Goal: Transaction & Acquisition: Download file/media

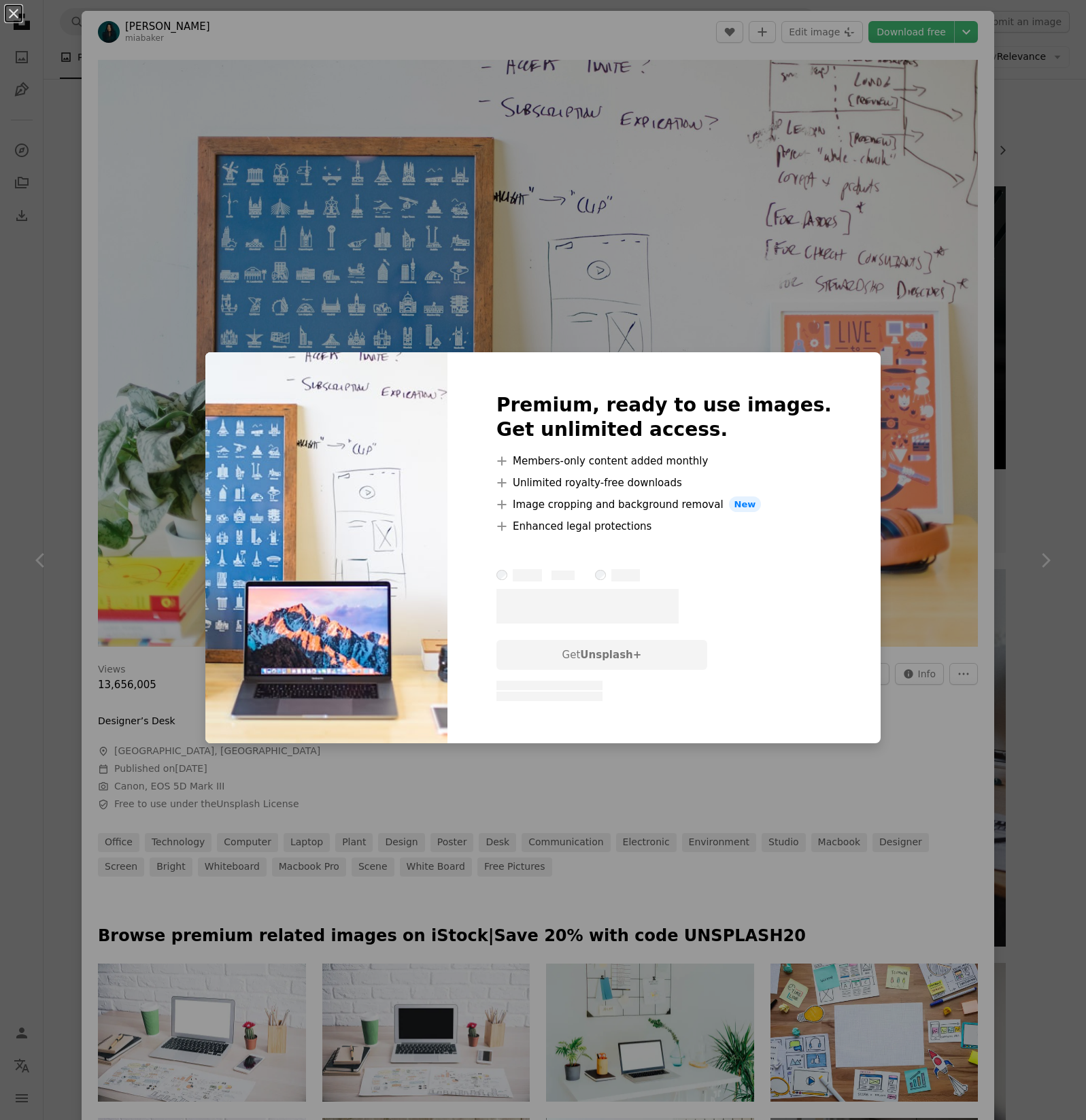
scroll to position [10302, 0]
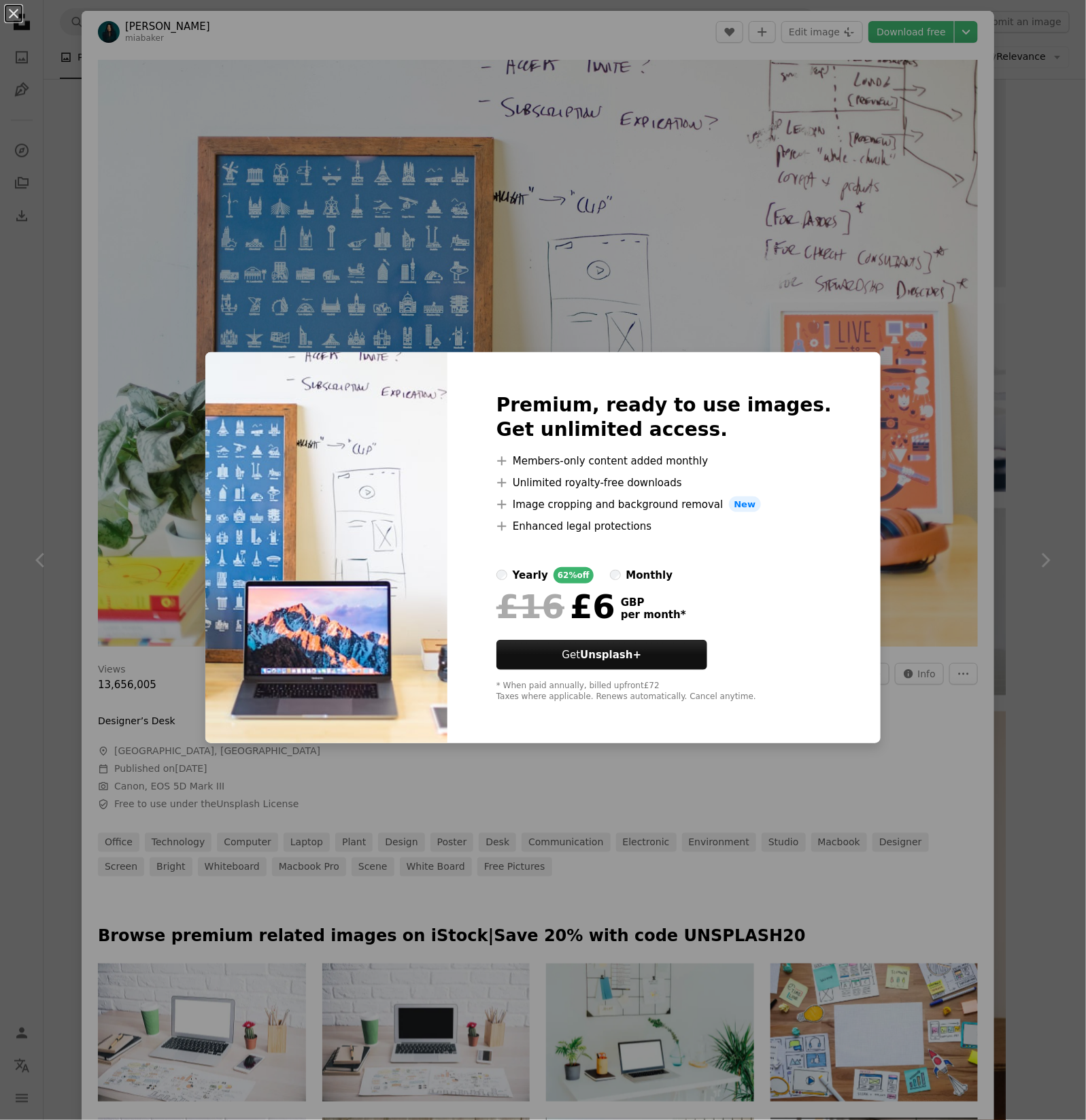
click at [750, 504] on span "New" at bounding box center [744, 504] width 33 height 16
click at [749, 504] on span "New" at bounding box center [744, 504] width 33 height 16
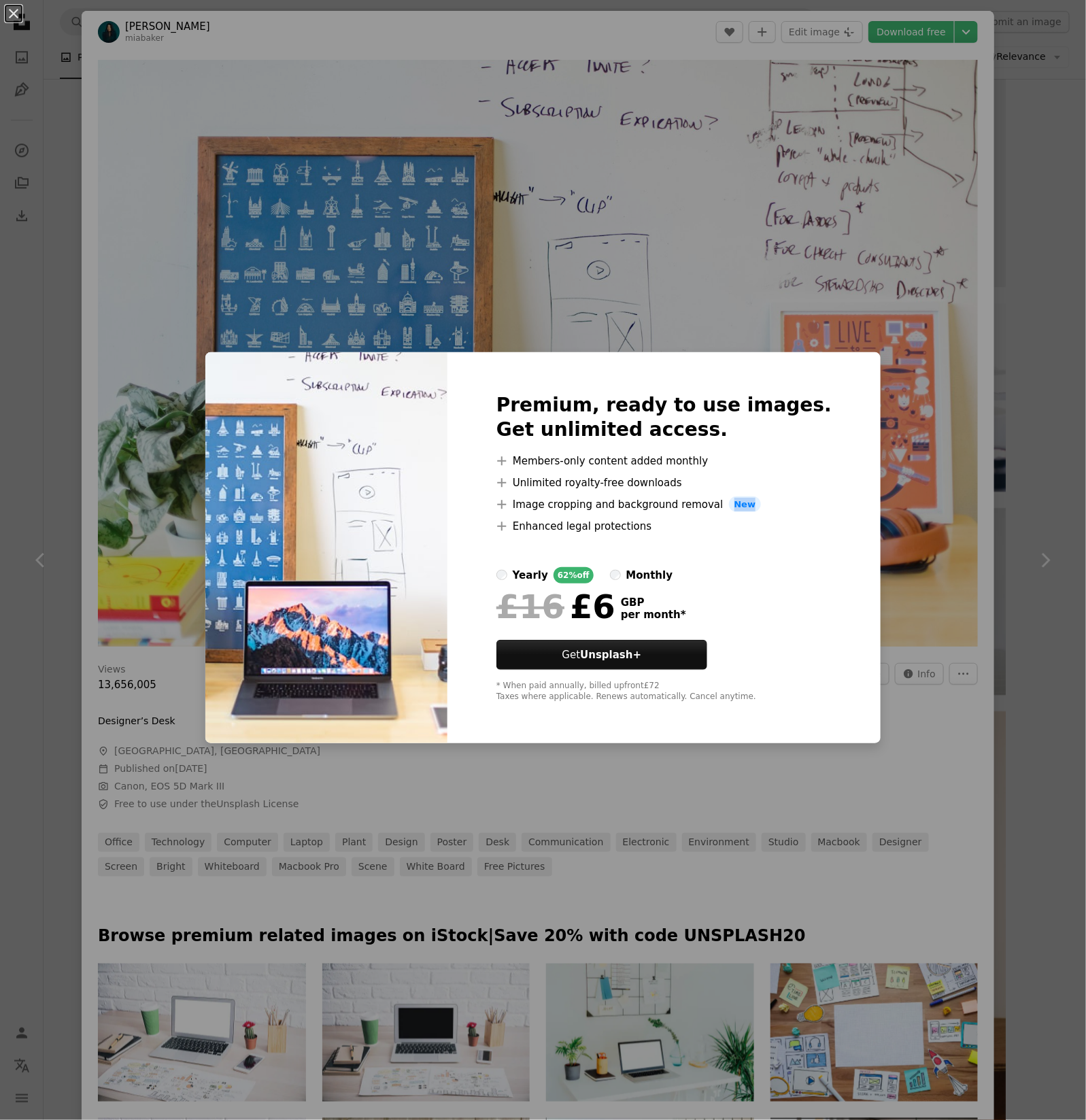
click at [749, 504] on span "New" at bounding box center [744, 504] width 33 height 16
click at [1004, 284] on div "An X shape Premium, ready to use images. Get unlimited access. A plus sign Memb…" at bounding box center [543, 560] width 1086 height 1120
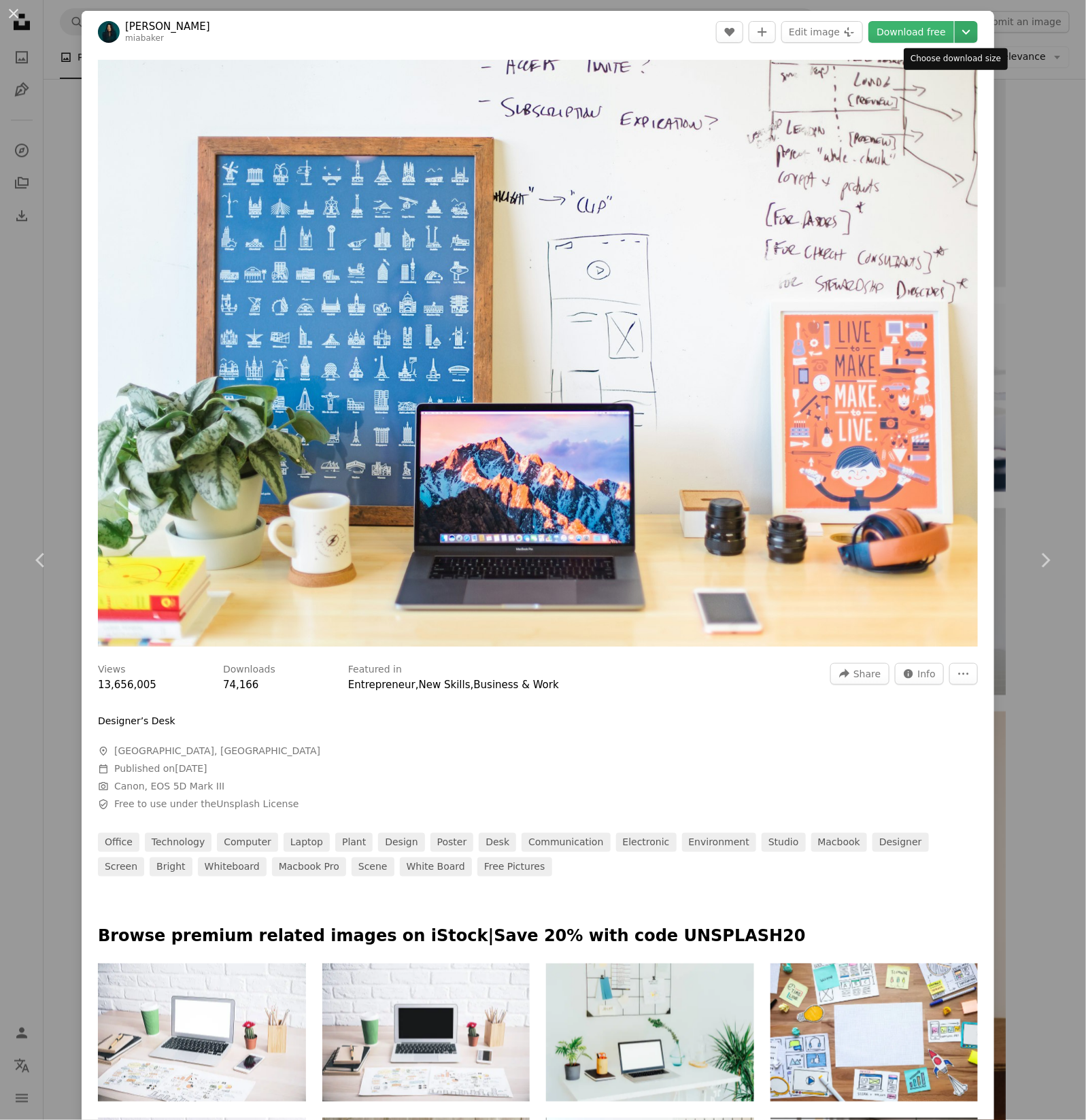
click at [962, 31] on icon "Choose download size" at bounding box center [966, 32] width 8 height 5
click at [886, 151] on span "Original Size" at bounding box center [868, 150] width 60 height 11
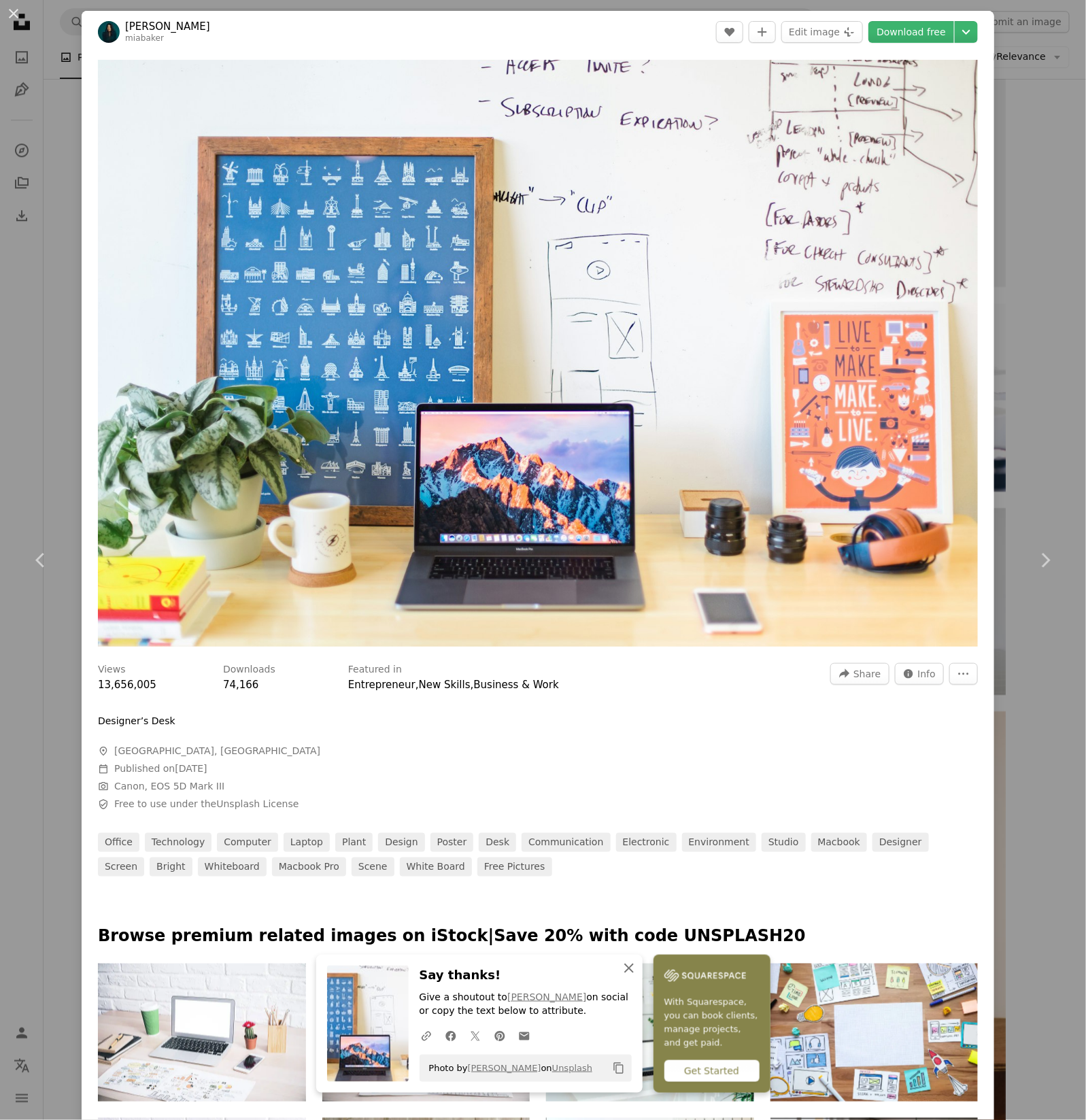
click at [637, 970] on icon "An X shape" at bounding box center [628, 968] width 16 height 16
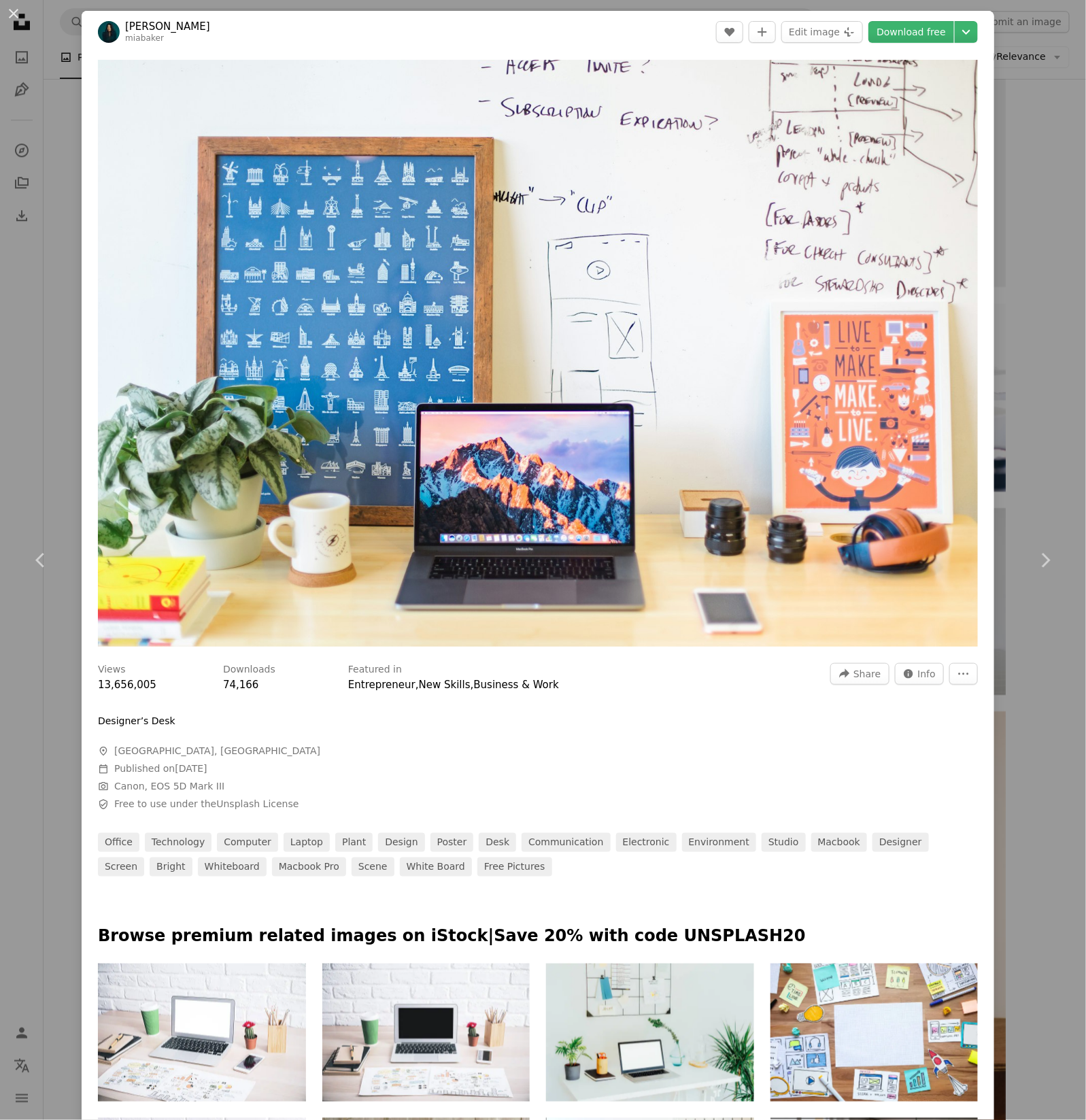
click at [1036, 212] on div "An X shape Chevron left Chevron right [PERSON_NAME] miabaker A heart A plus sig…" at bounding box center [543, 560] width 1086 height 1120
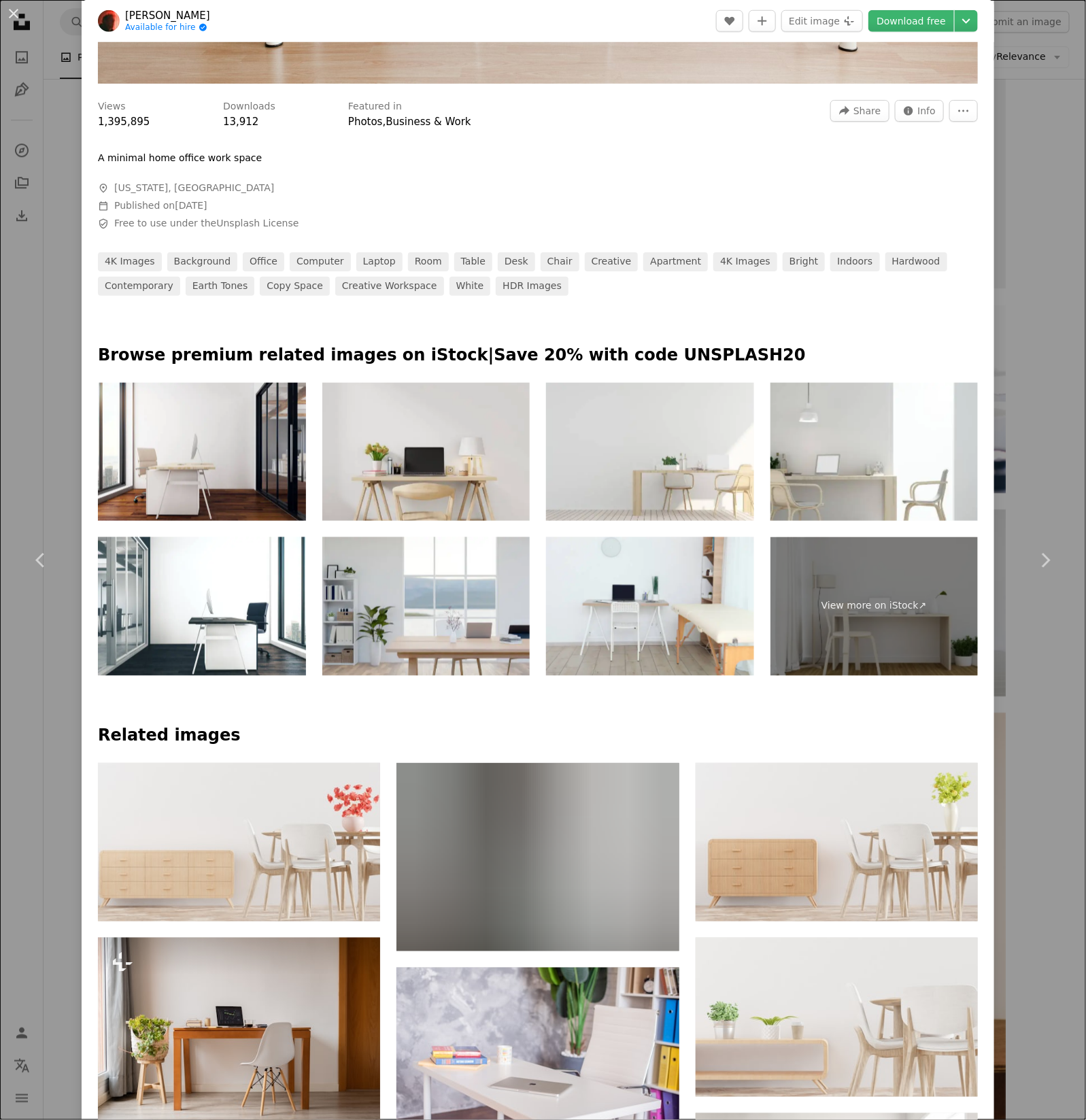
scroll to position [563, 0]
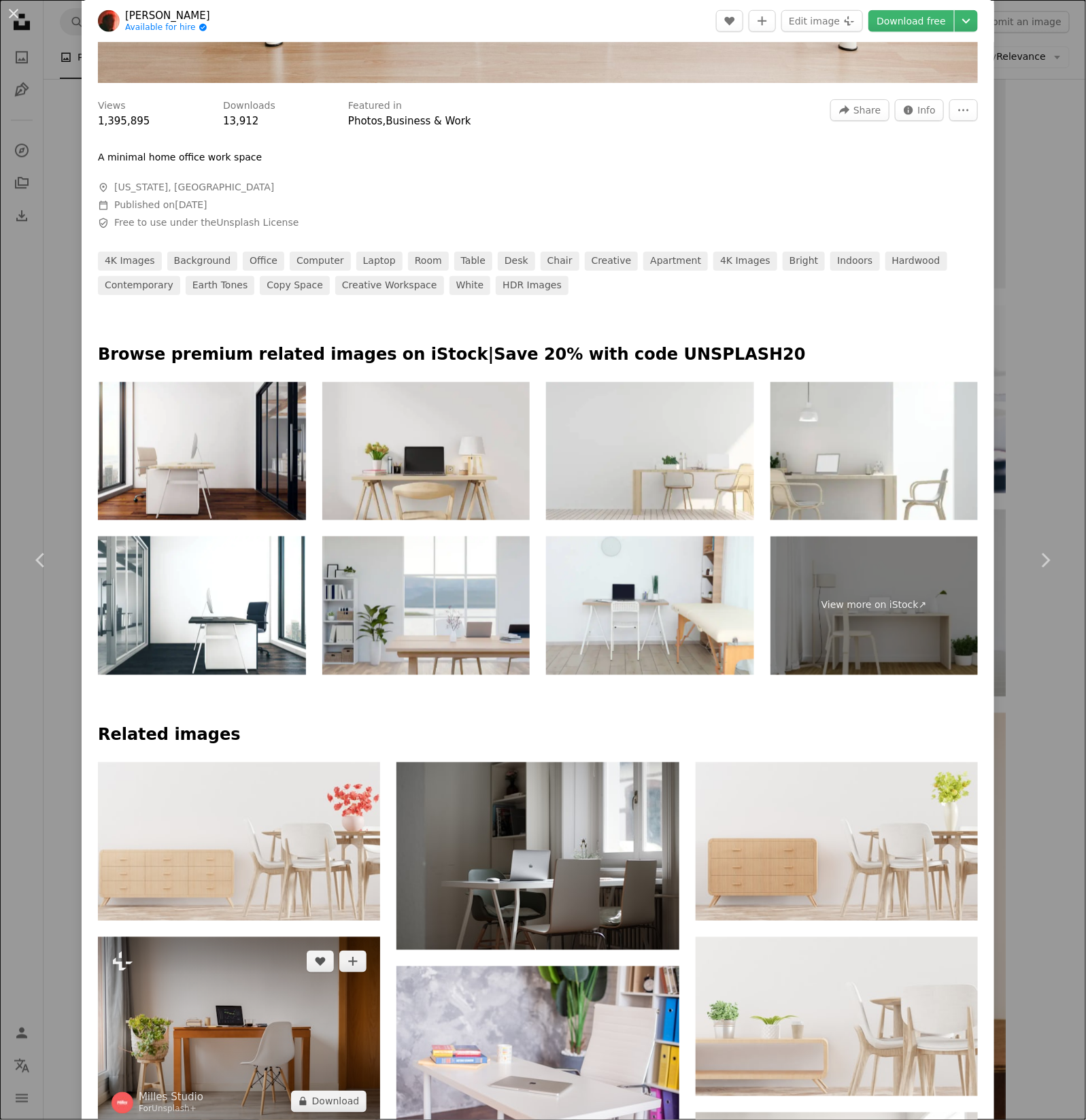
click at [272, 937] on img at bounding box center [238, 1031] width 283 height 189
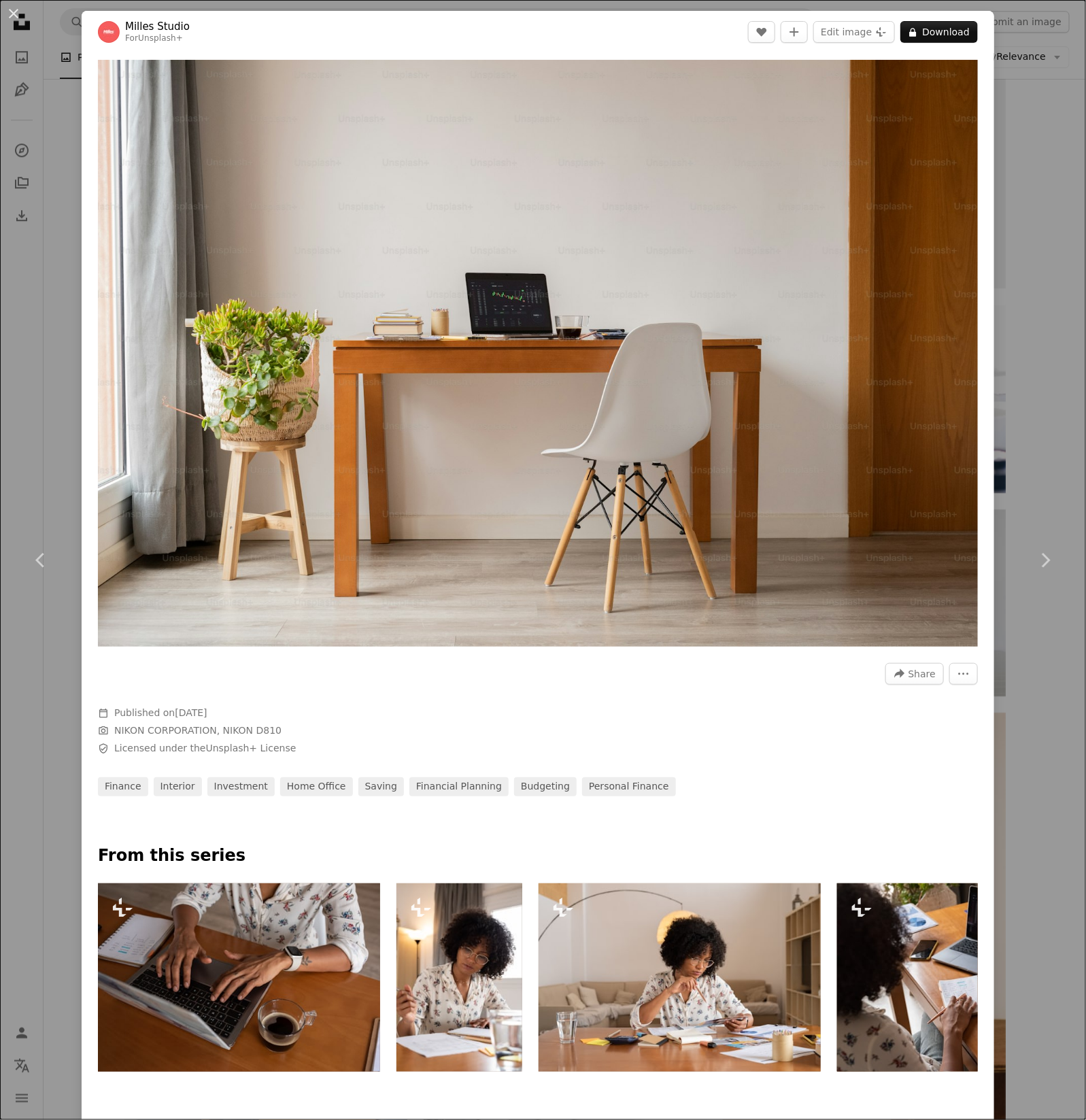
click at [1013, 362] on div "An X shape Chevron left Chevron right Milles Studio For Unsplash+ A heart A plu…" at bounding box center [543, 560] width 1086 height 1120
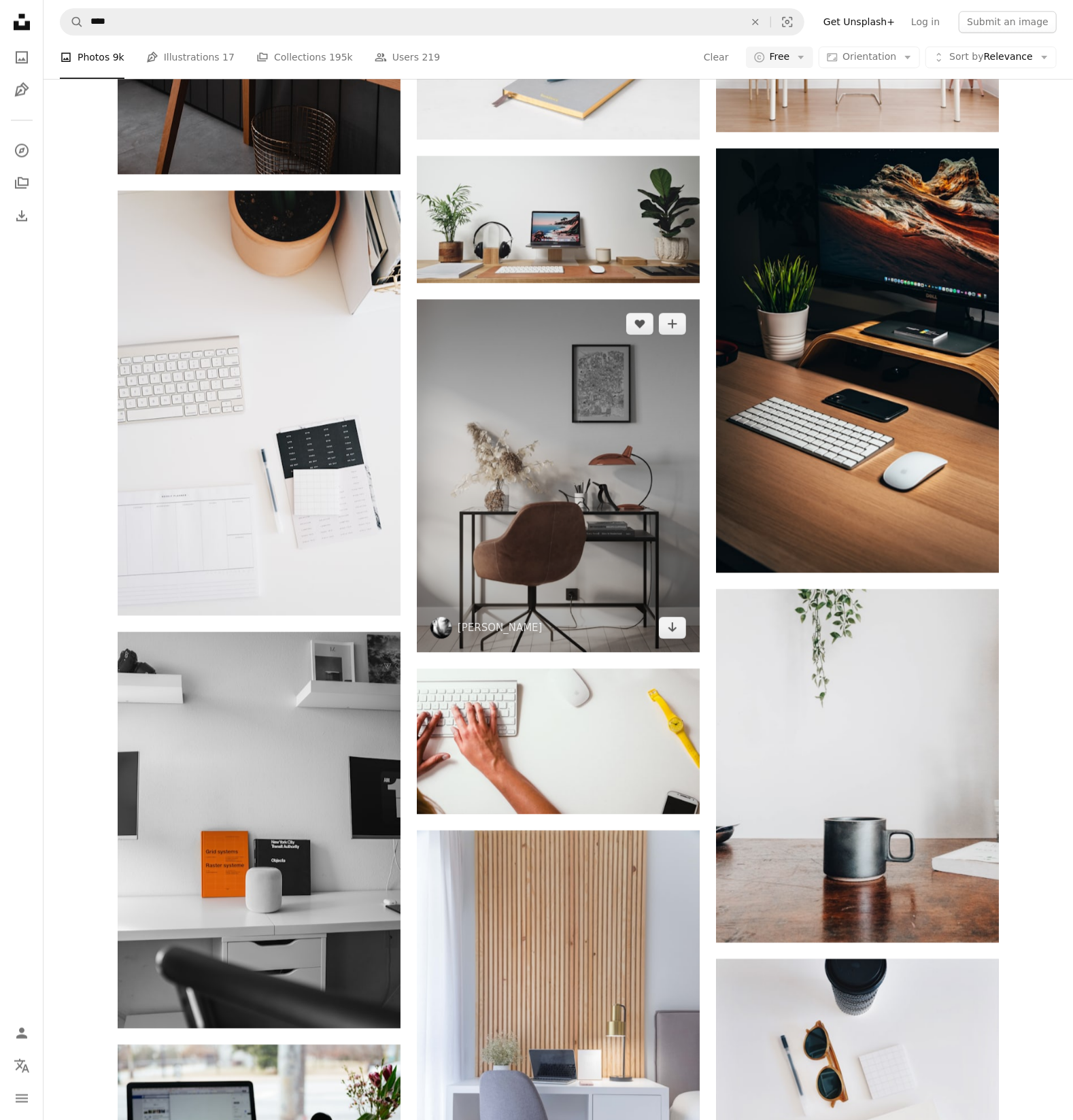
click at [652, 469] on img at bounding box center [558, 476] width 283 height 353
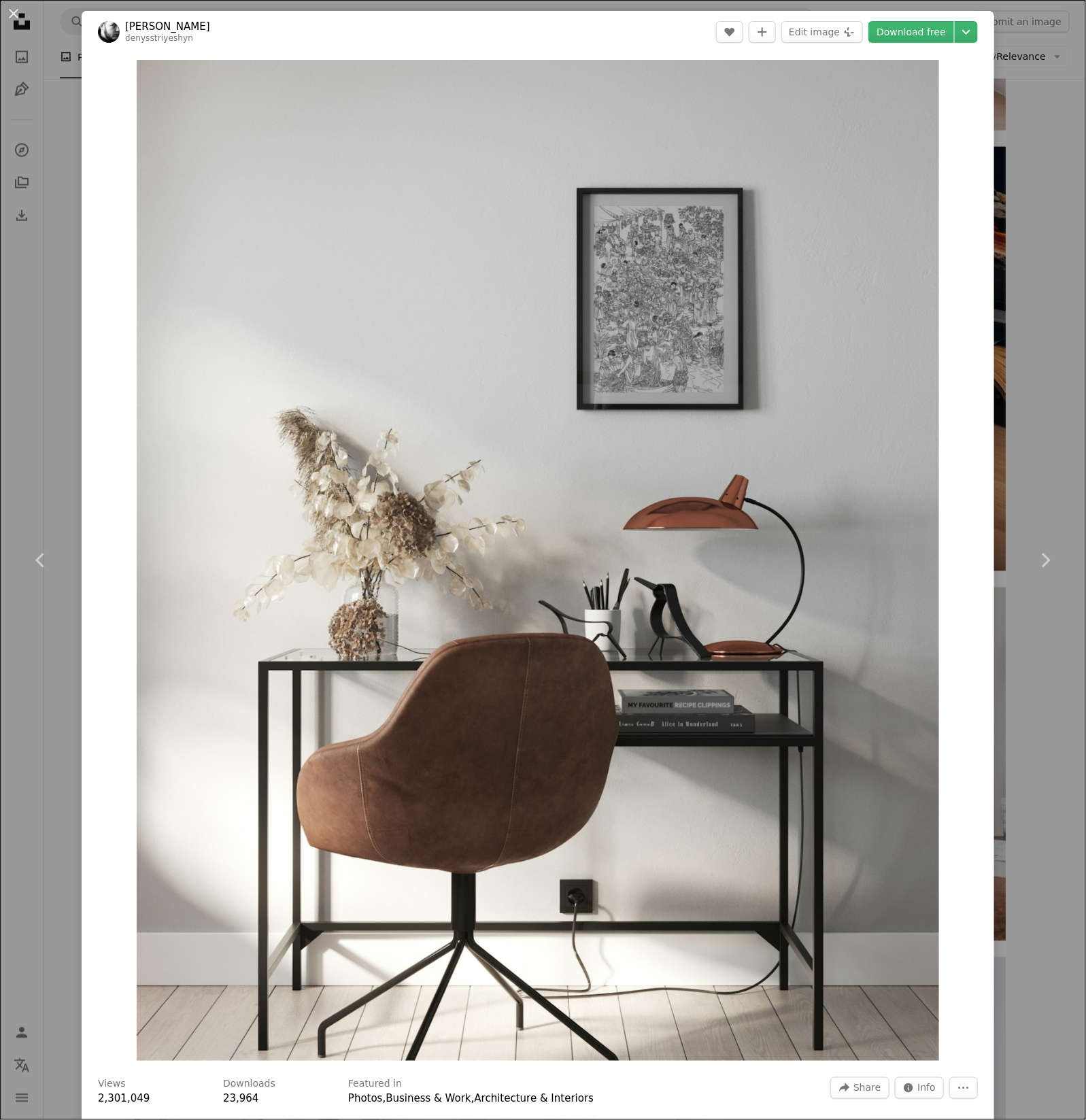
click at [1019, 119] on div "An X shape Chevron left Chevron right [PERSON_NAME] denysstriyeshyn A heart A p…" at bounding box center [543, 560] width 1086 height 1120
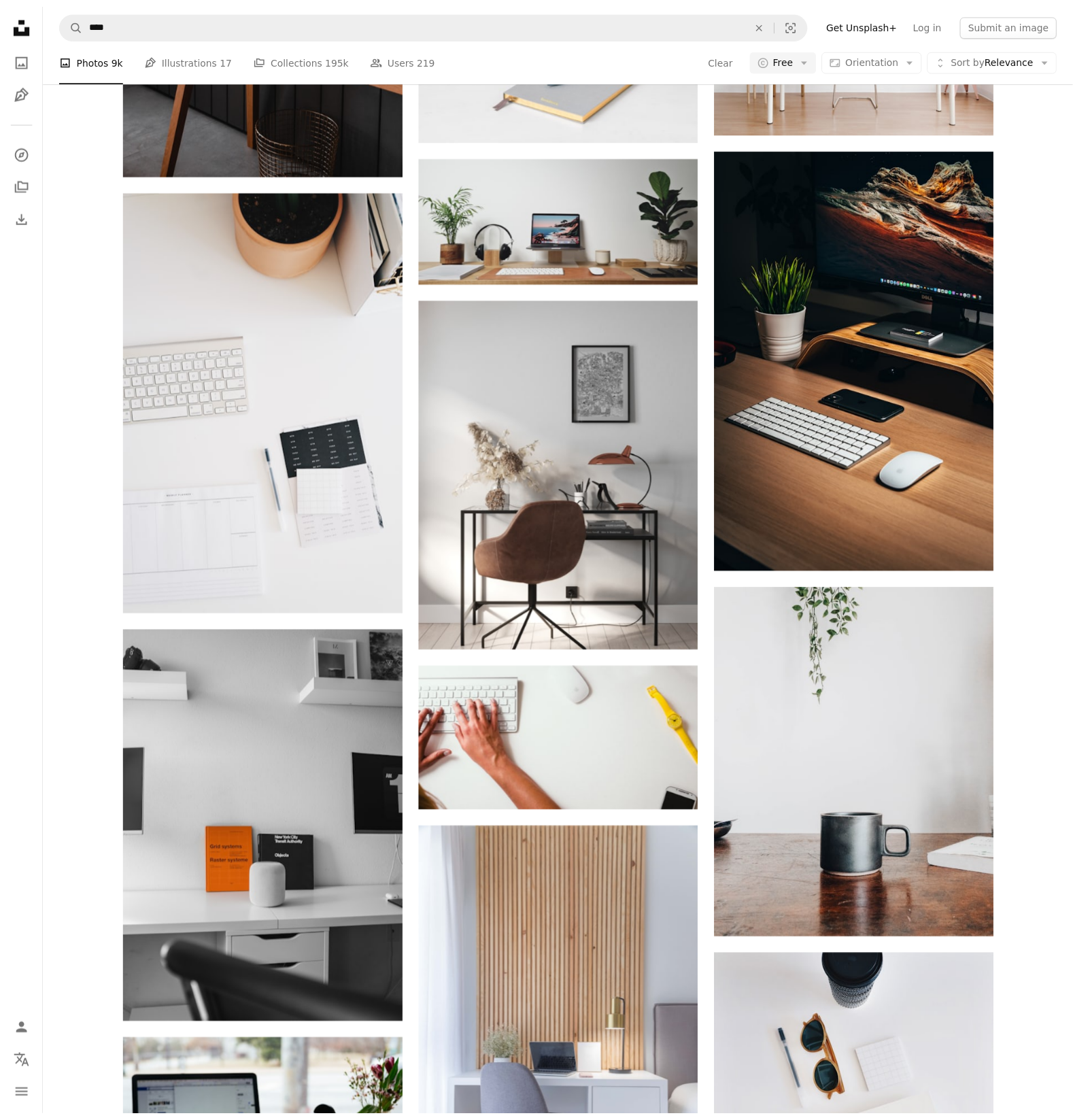
scroll to position [11714, 0]
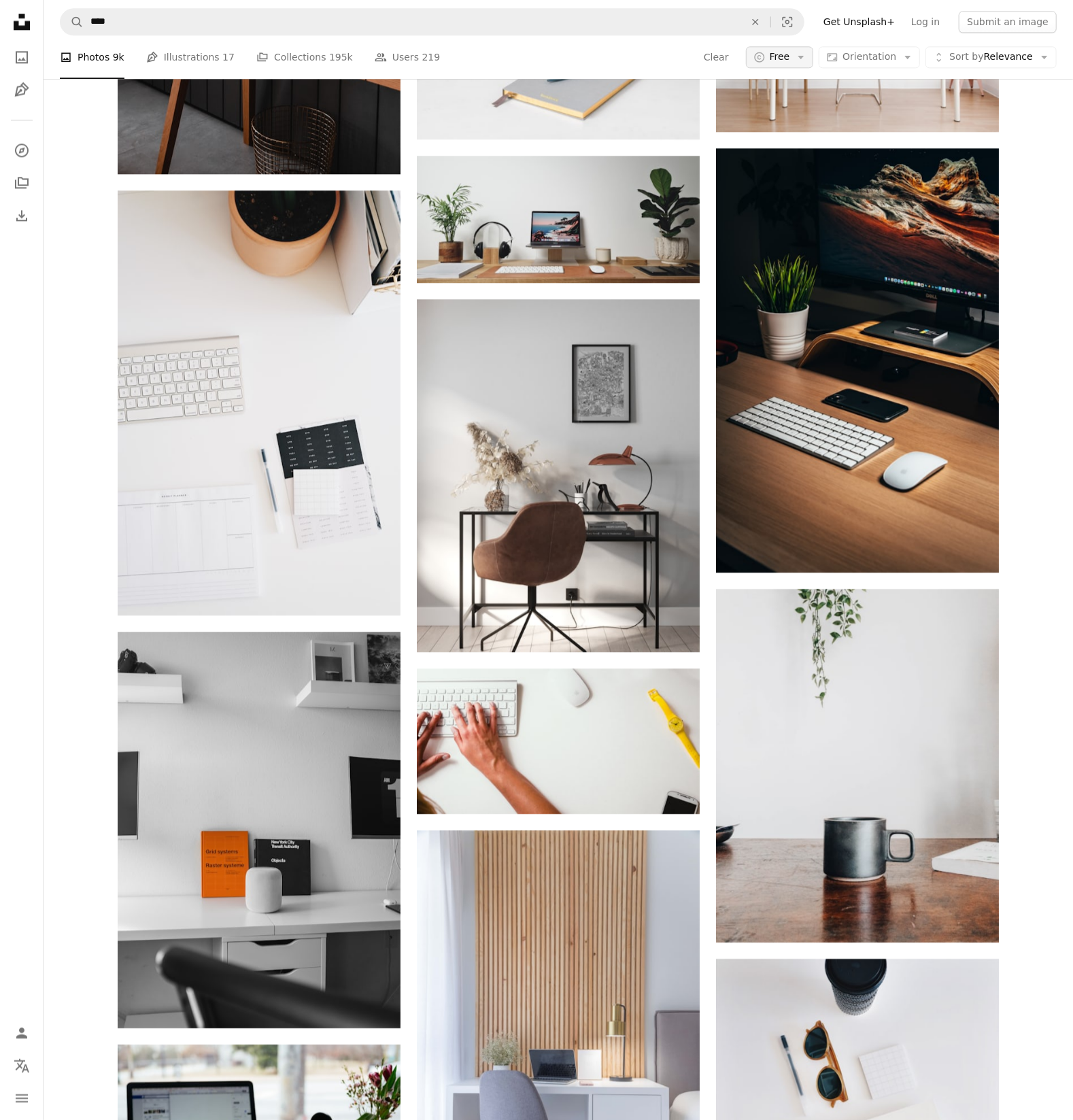
click at [803, 59] on button "A copyright icon © Free Arrow down" at bounding box center [779, 56] width 68 height 22
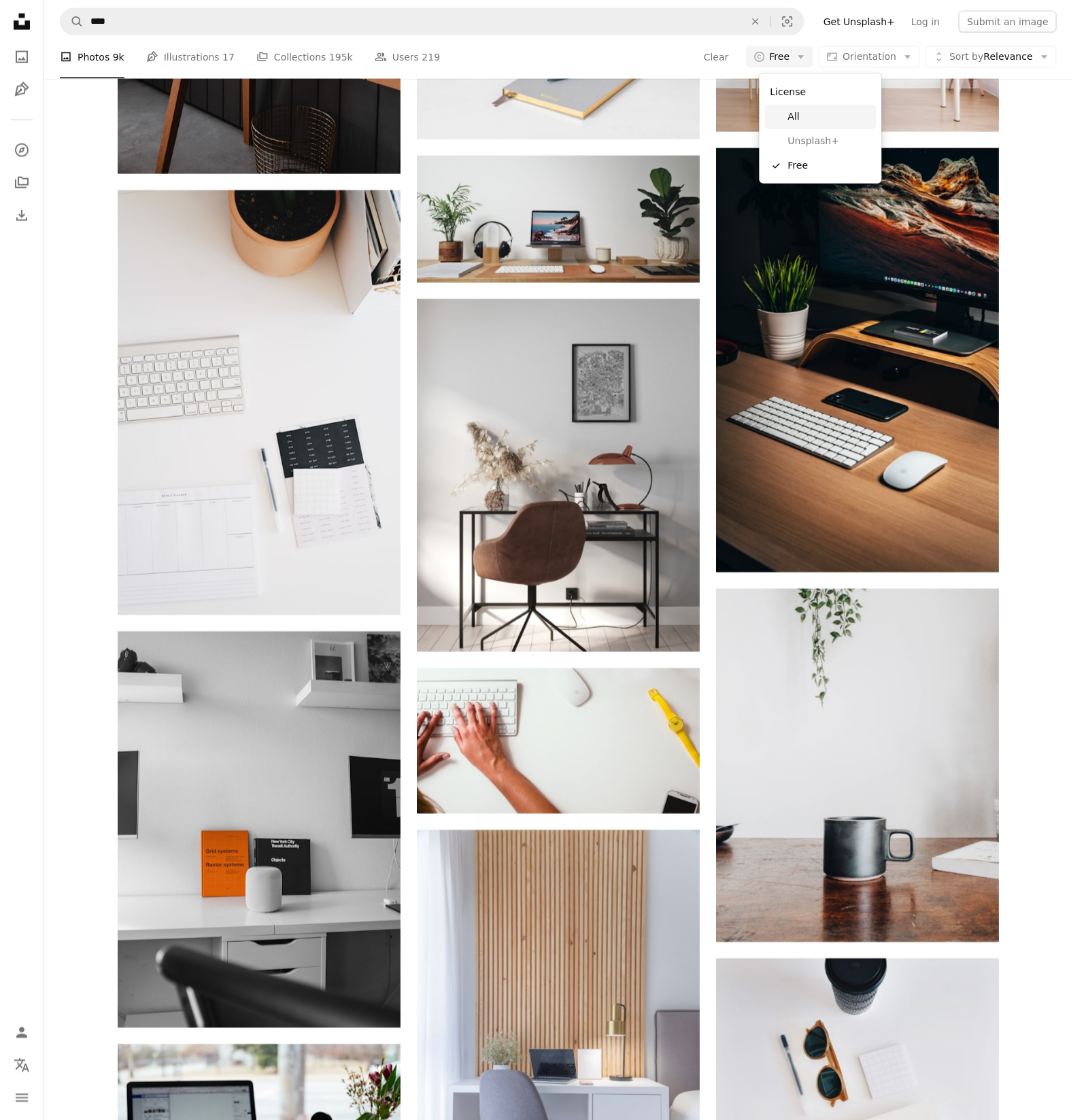
click at [798, 117] on span "All" at bounding box center [829, 116] width 83 height 13
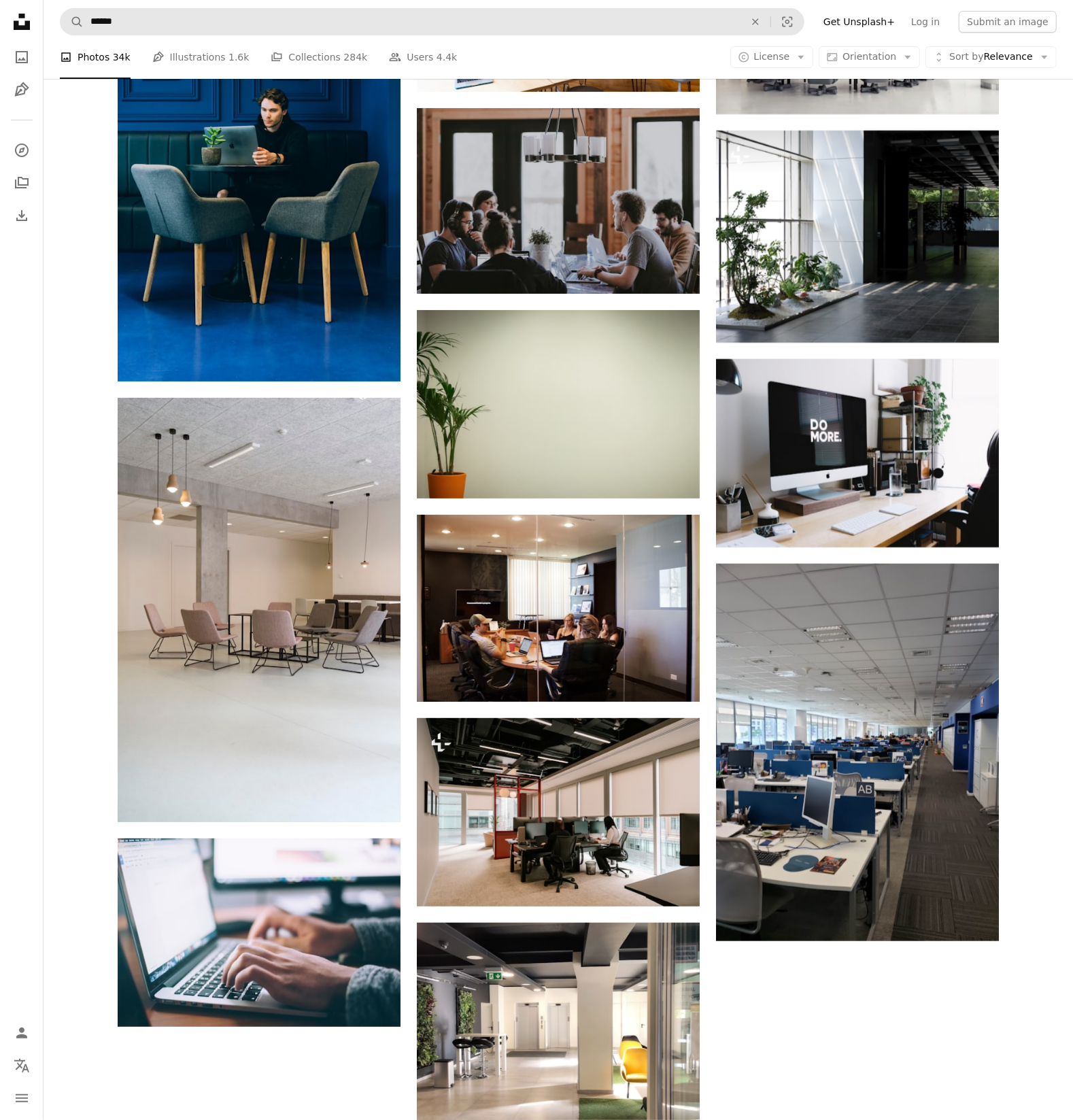
scroll to position [1747, 0]
click at [214, 22] on input "******" at bounding box center [412, 22] width 657 height 26
type input "**********"
click at [60, 8] on button "A magnifying glass" at bounding box center [71, 22] width 23 height 26
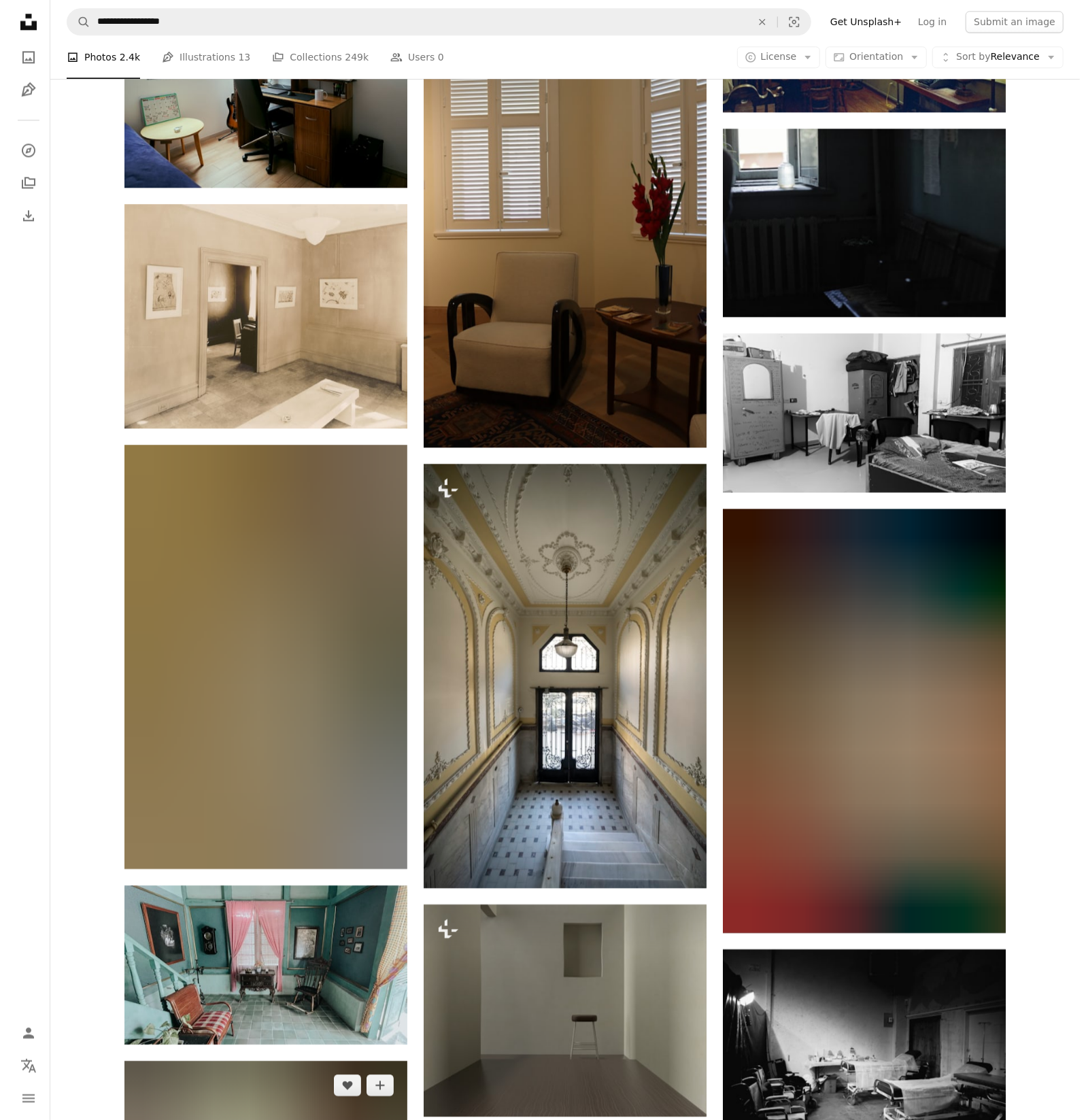
scroll to position [12128, 0]
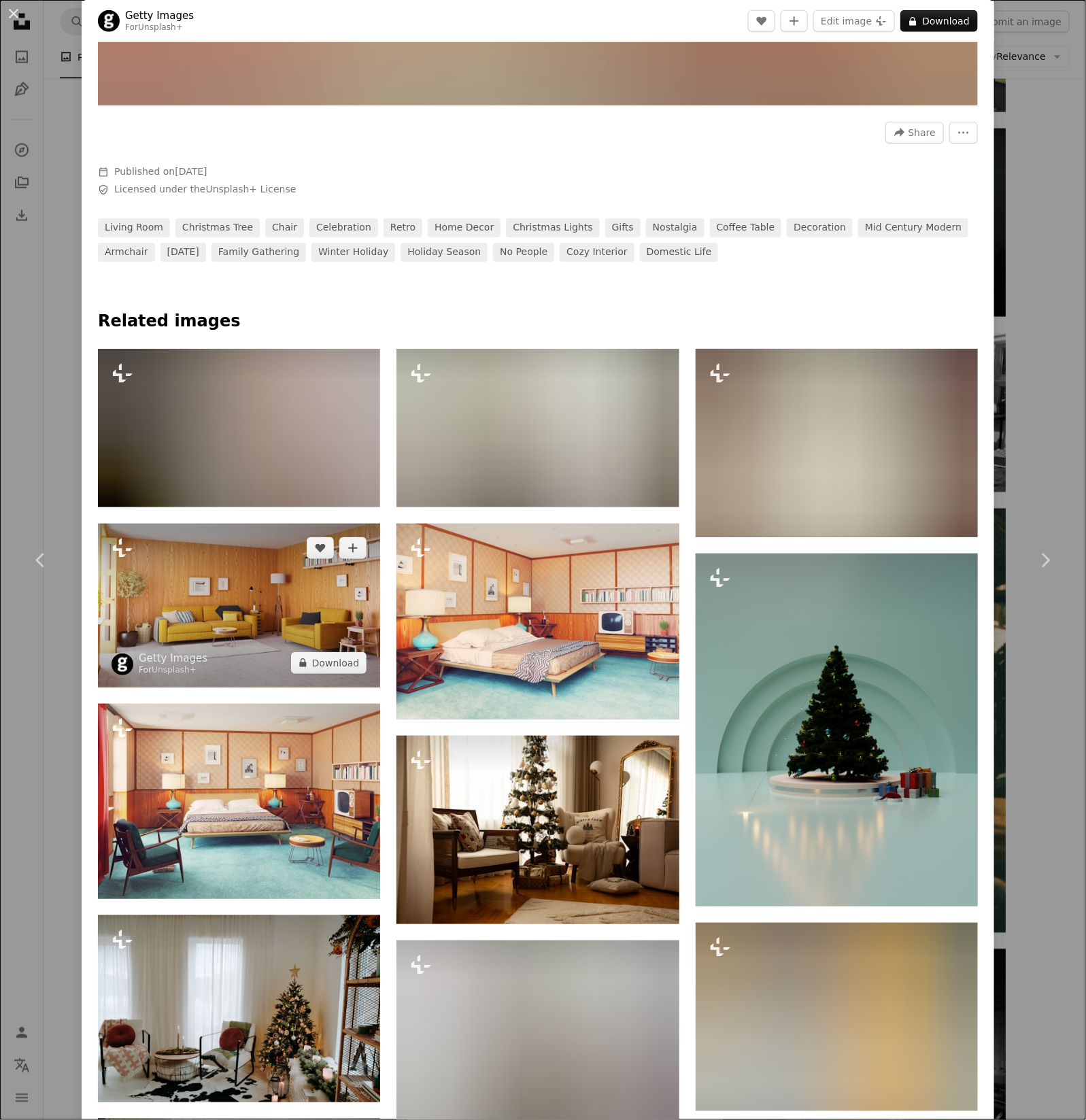
scroll to position [565, 0]
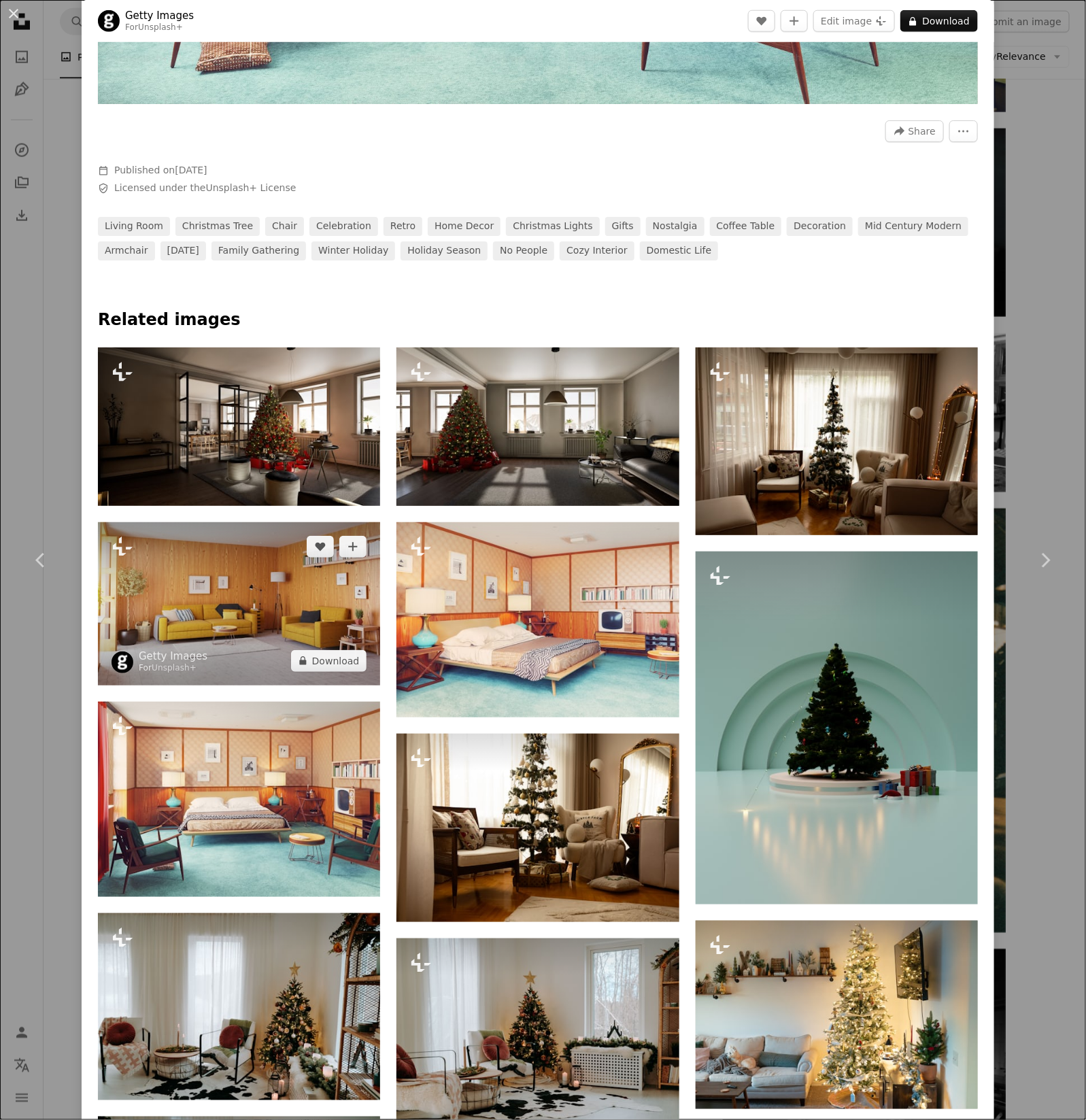
click at [249, 578] on img at bounding box center [238, 604] width 283 height 163
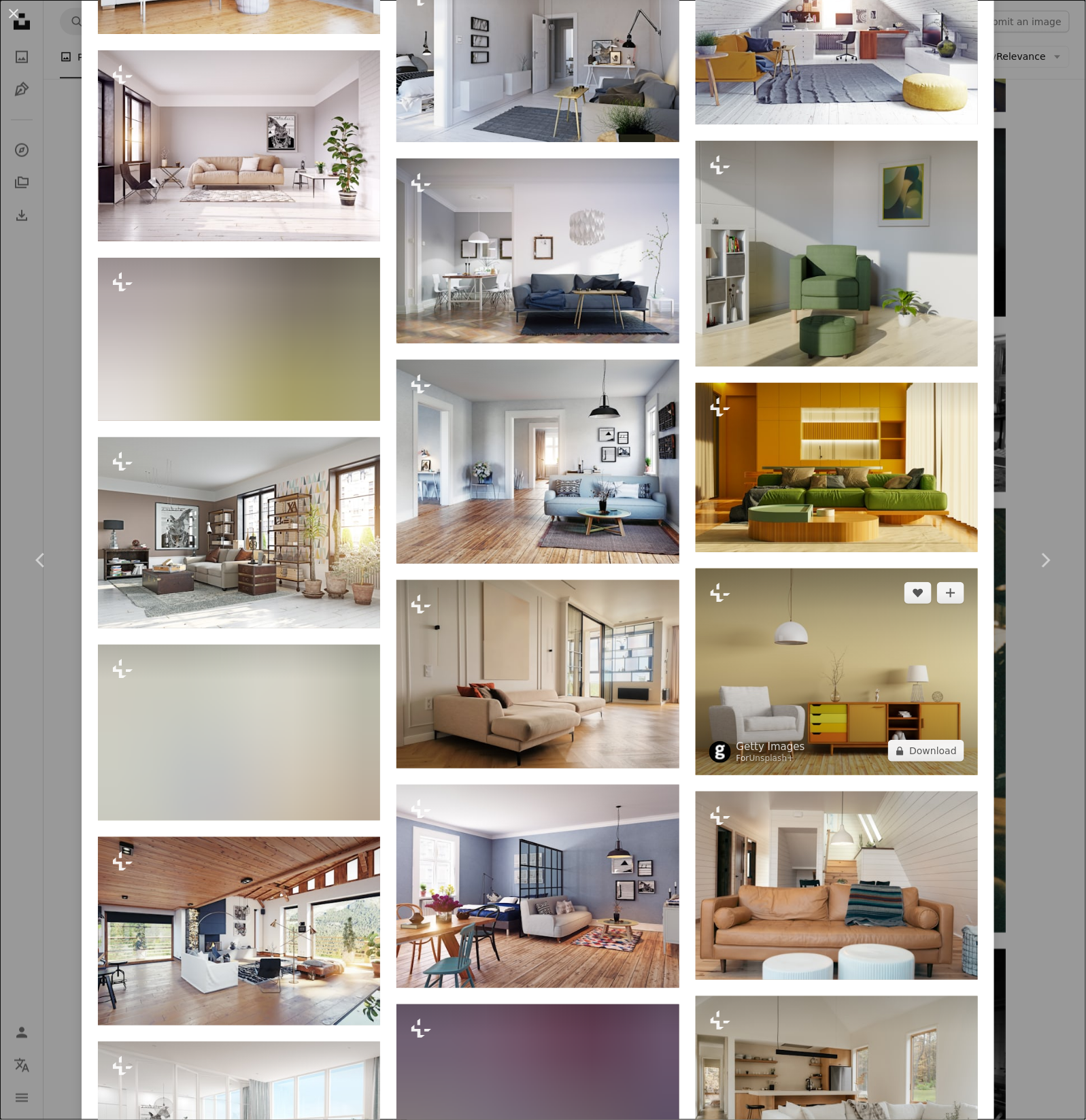
scroll to position [1272, 0]
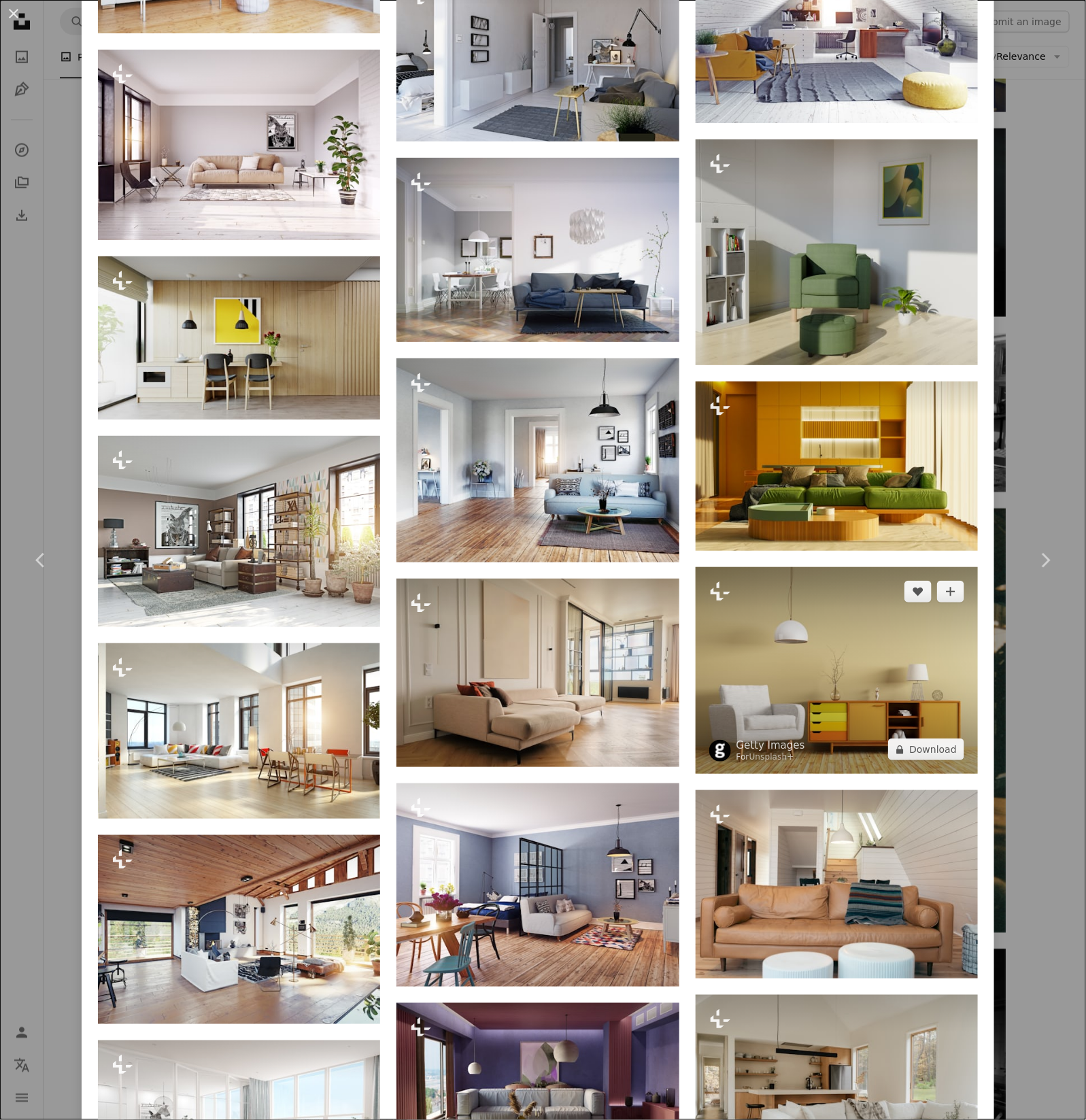
click at [822, 609] on img at bounding box center [836, 670] width 283 height 207
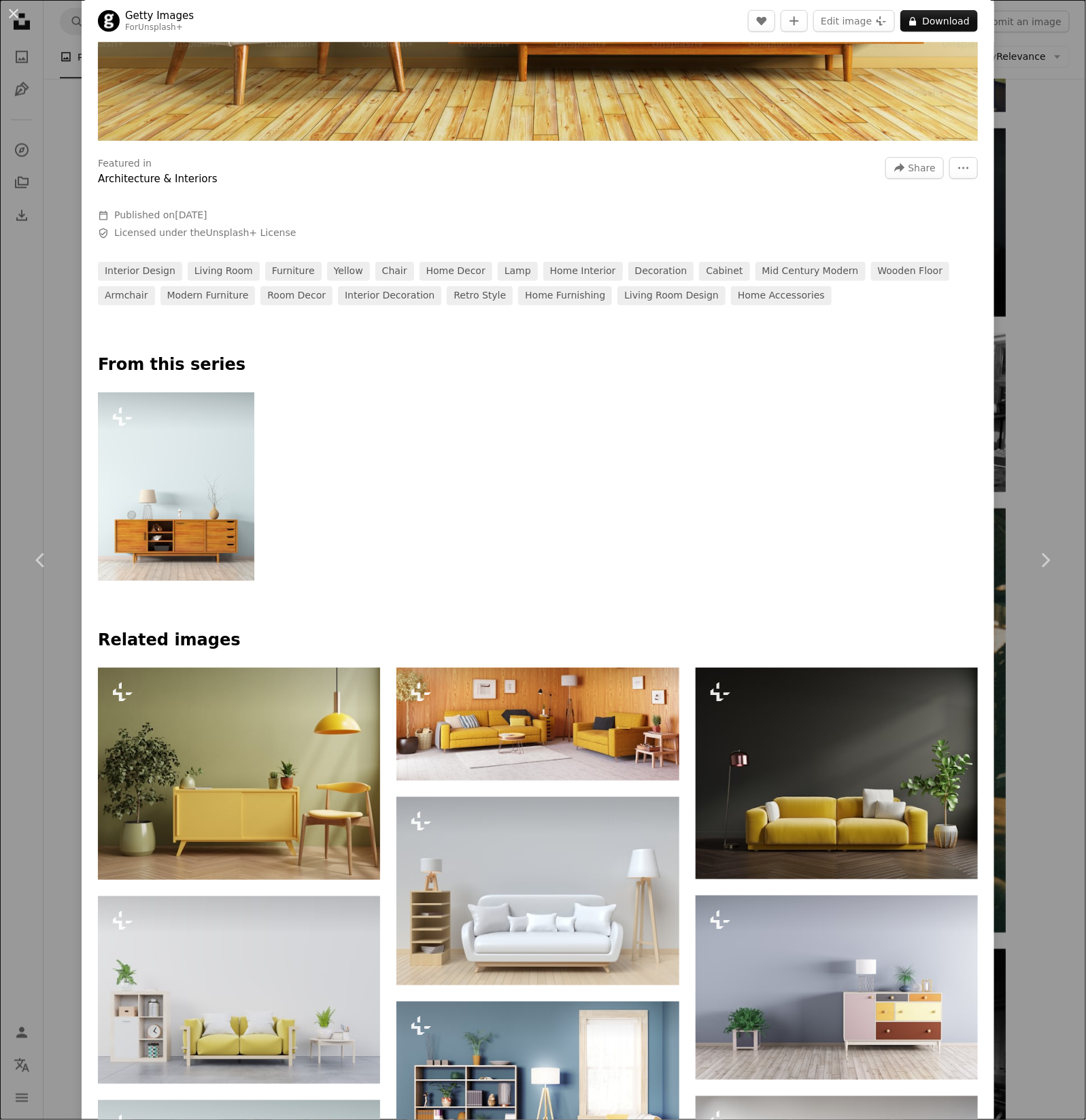
click at [219, 483] on img at bounding box center [176, 486] width 157 height 189
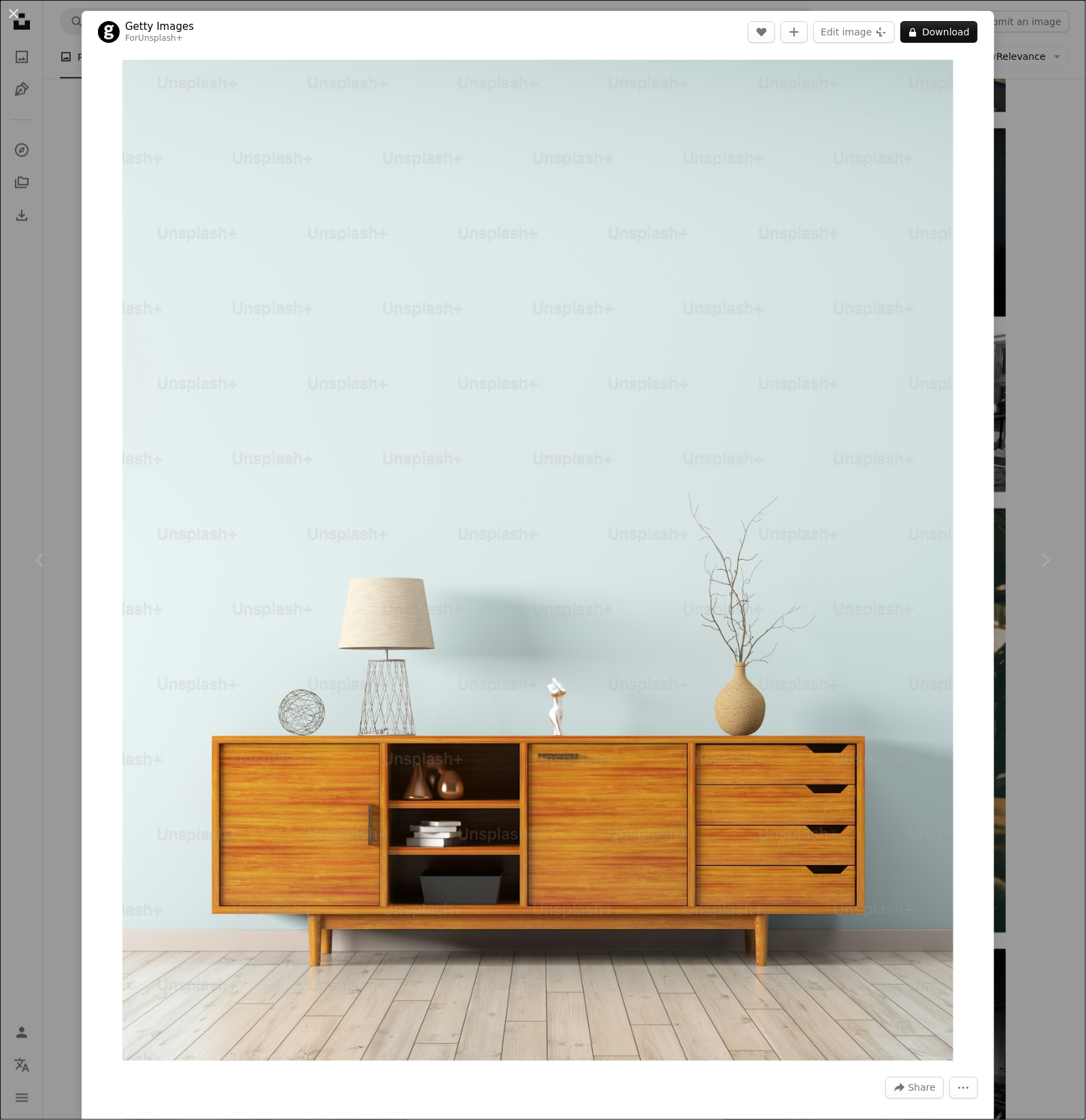
click at [1019, 231] on div "An X shape Chevron left Chevron right Getty Images For Unsplash+ A heart A plus…" at bounding box center [543, 560] width 1086 height 1120
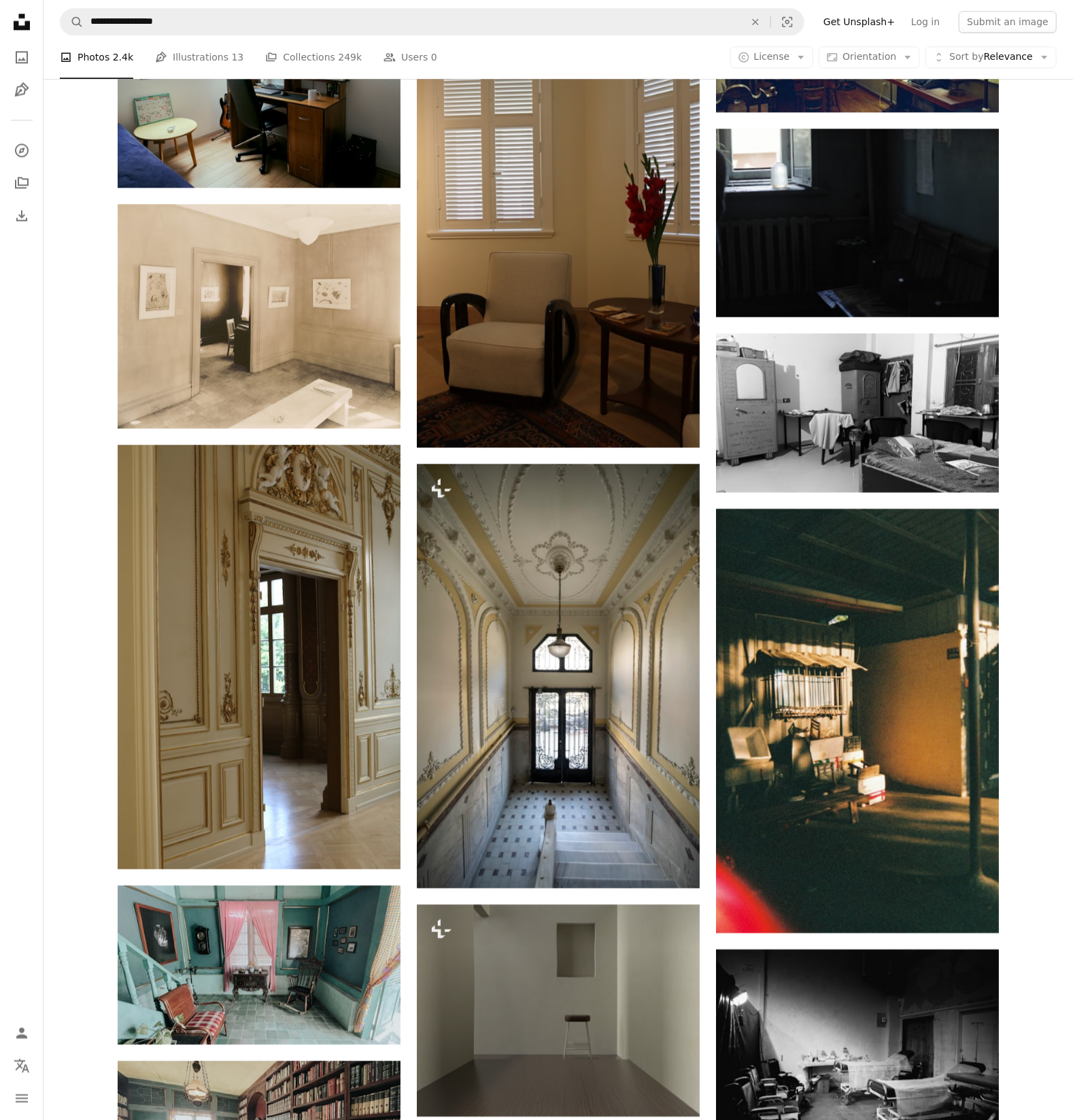
scroll to position [12121, 0]
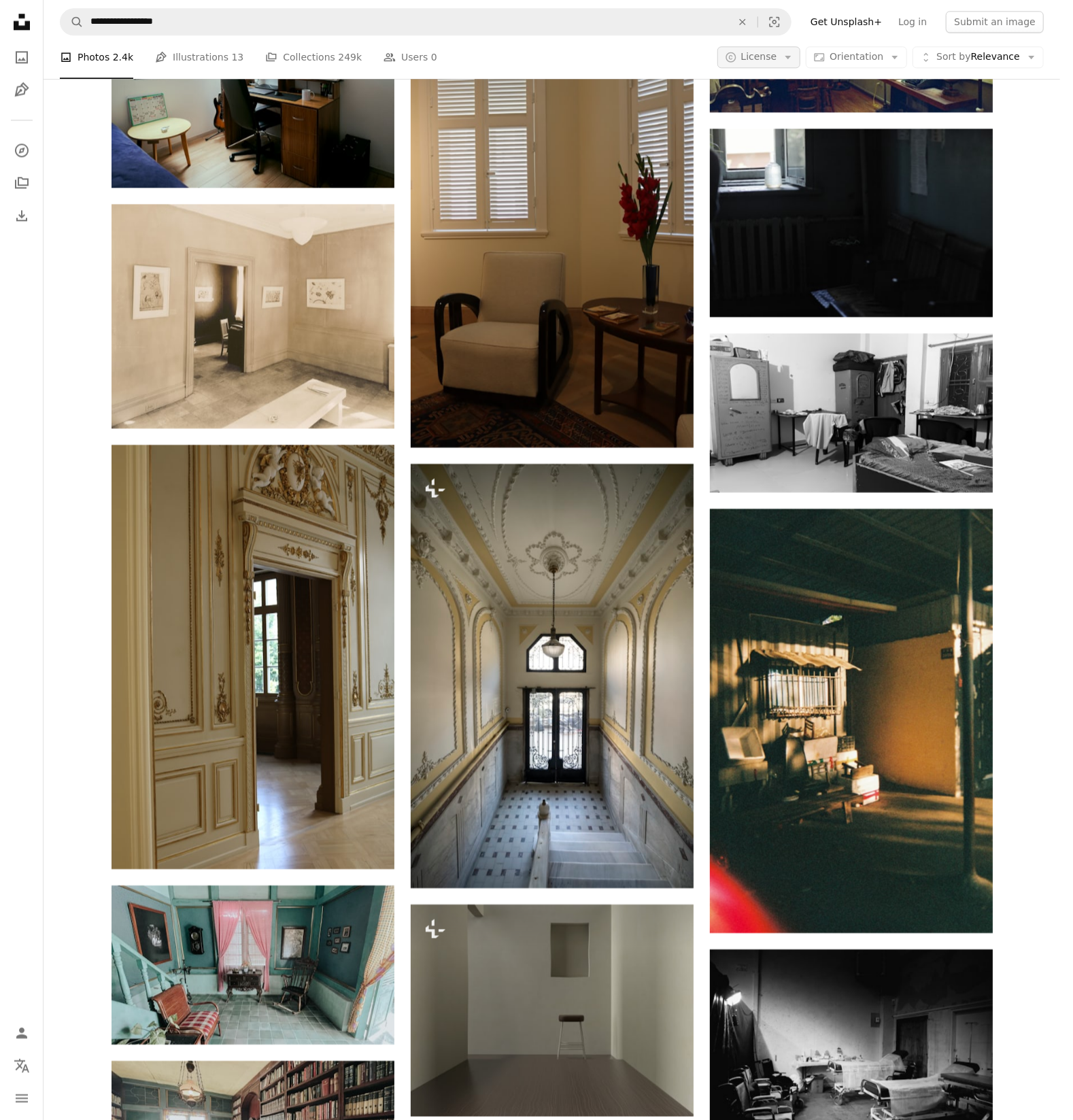
click at [801, 59] on button "A copyright icon © License Arrow down" at bounding box center [759, 56] width 84 height 22
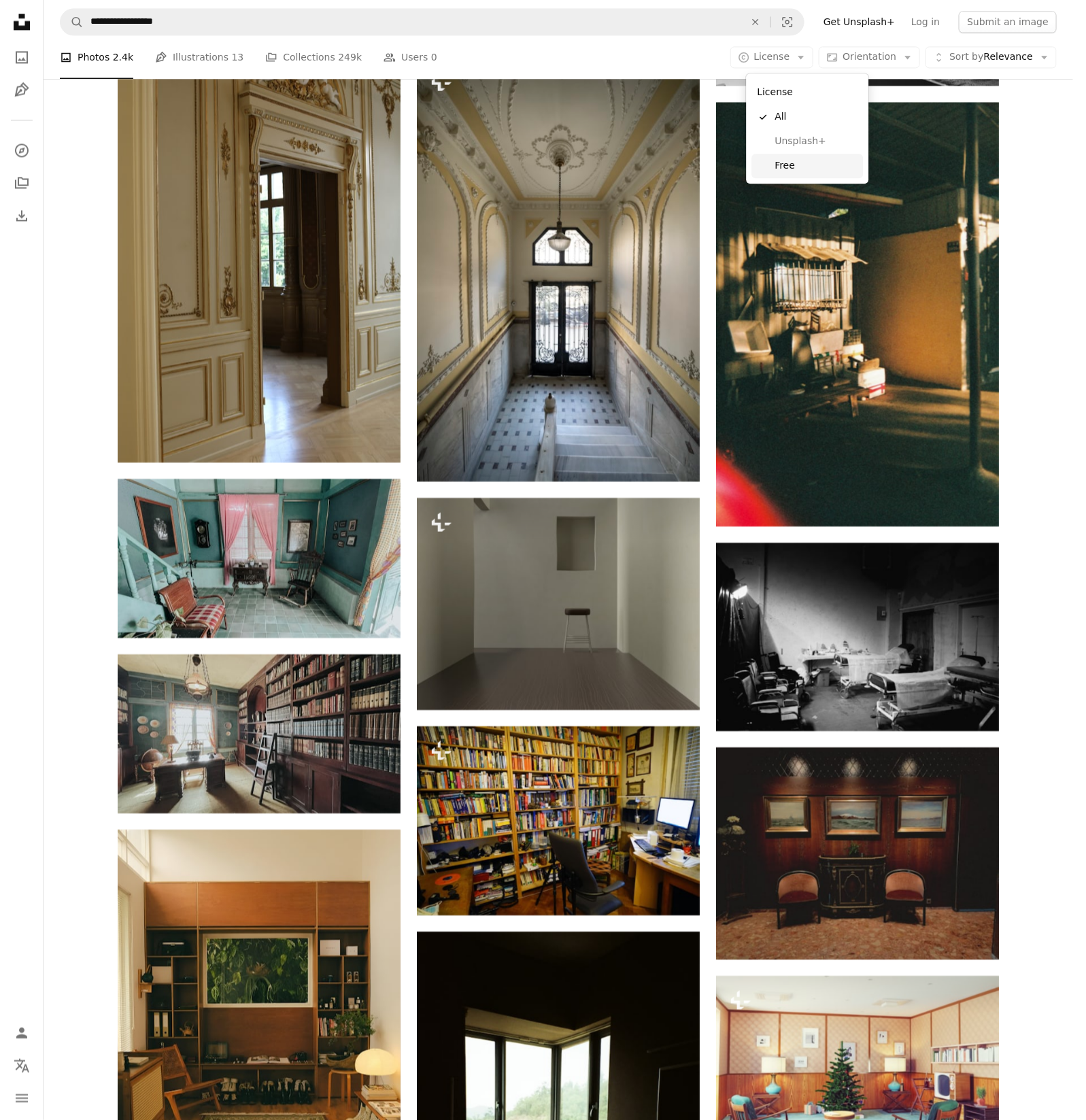
click at [802, 169] on span "Free" at bounding box center [817, 165] width 83 height 13
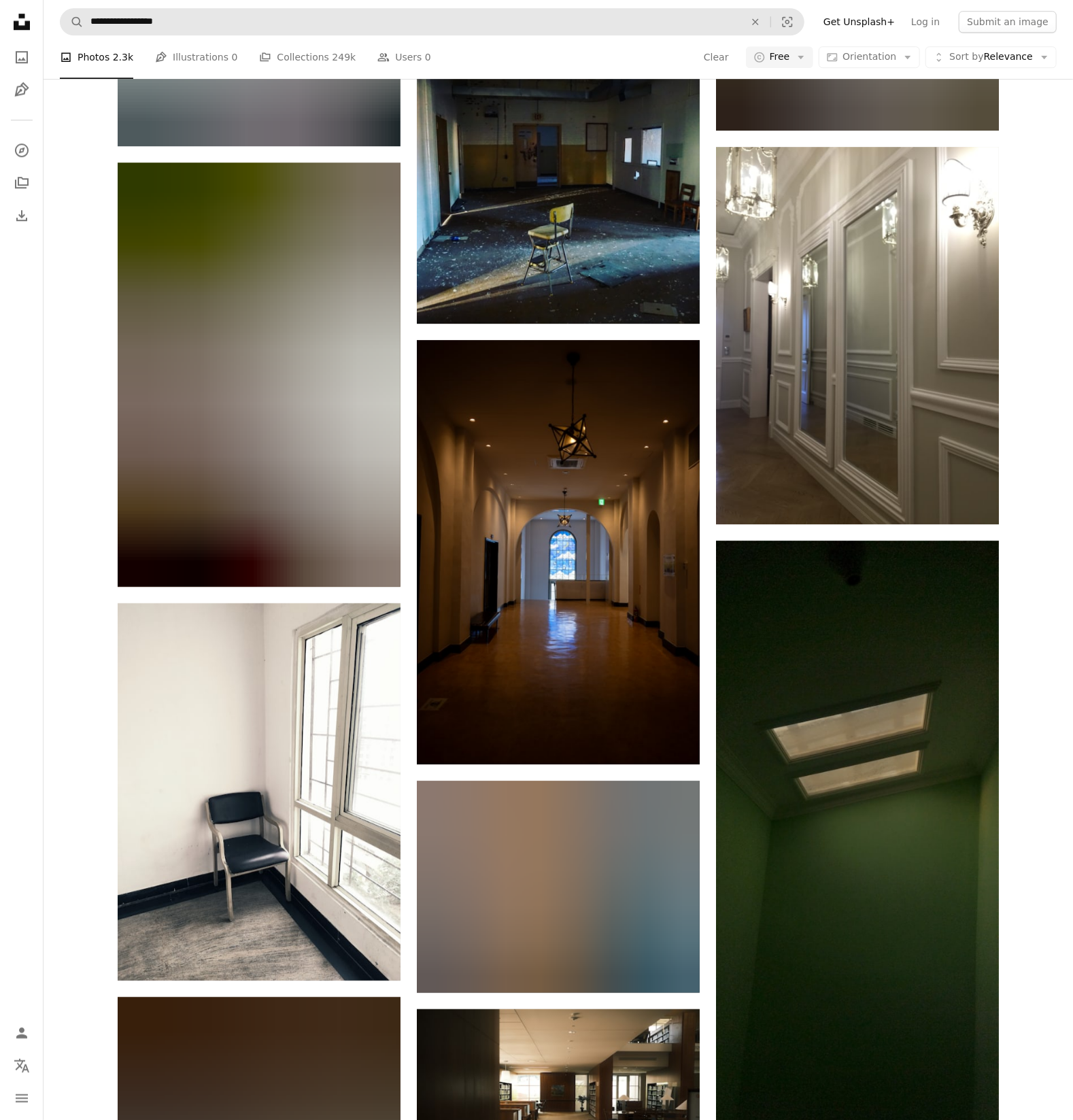
scroll to position [39278, 0]
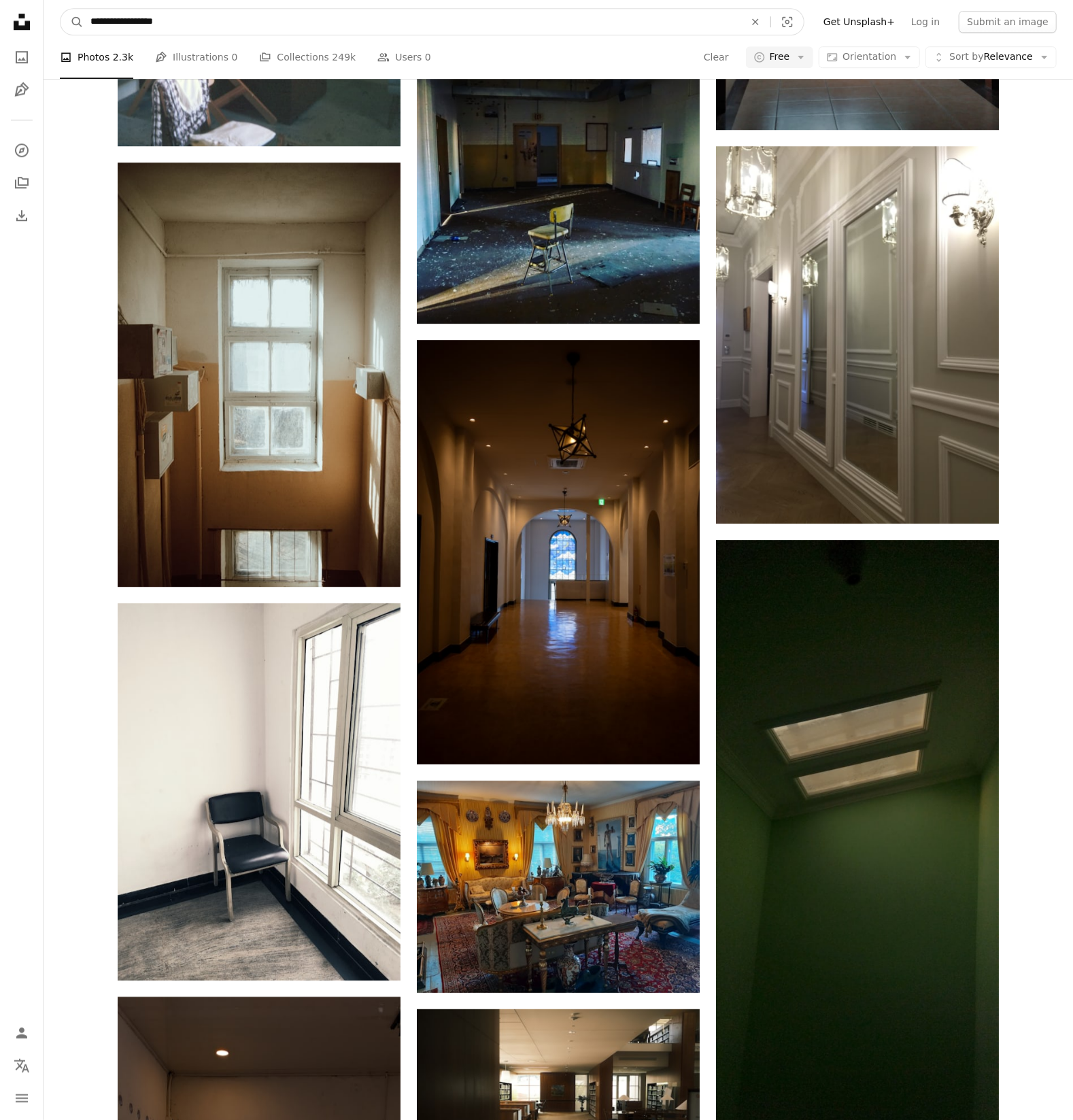
click at [178, 32] on input "**********" at bounding box center [412, 22] width 657 height 26
drag, startPoint x: 176, startPoint y: 22, endPoint x: 79, endPoint y: 21, distance: 97.0
click at [79, 21] on form "**********" at bounding box center [432, 22] width 744 height 27
type input "**********"
click button "A magnifying glass" at bounding box center [71, 22] width 23 height 26
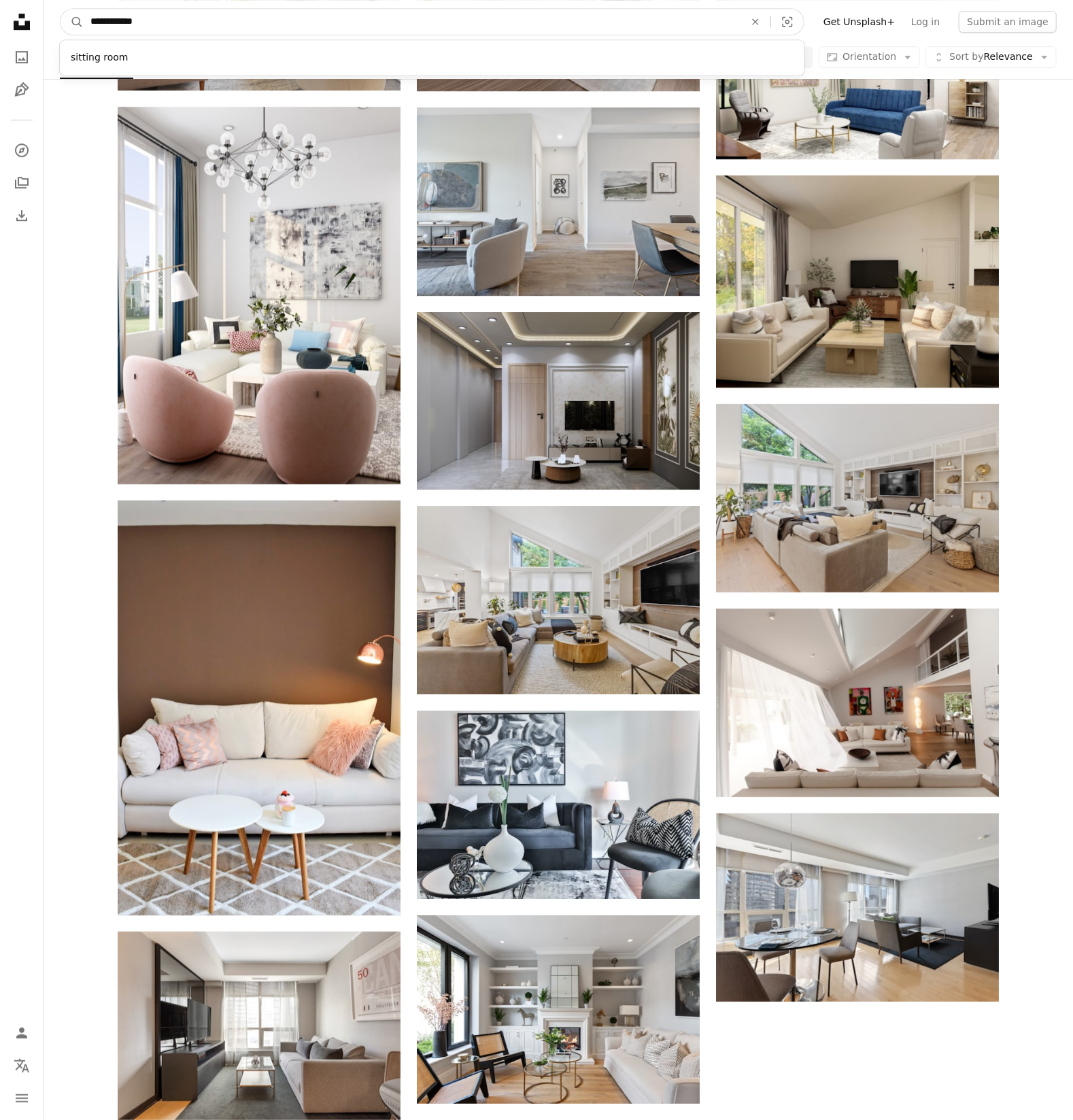
drag, startPoint x: 115, startPoint y: 21, endPoint x: 38, endPoint y: 23, distance: 77.0
type input "**********"
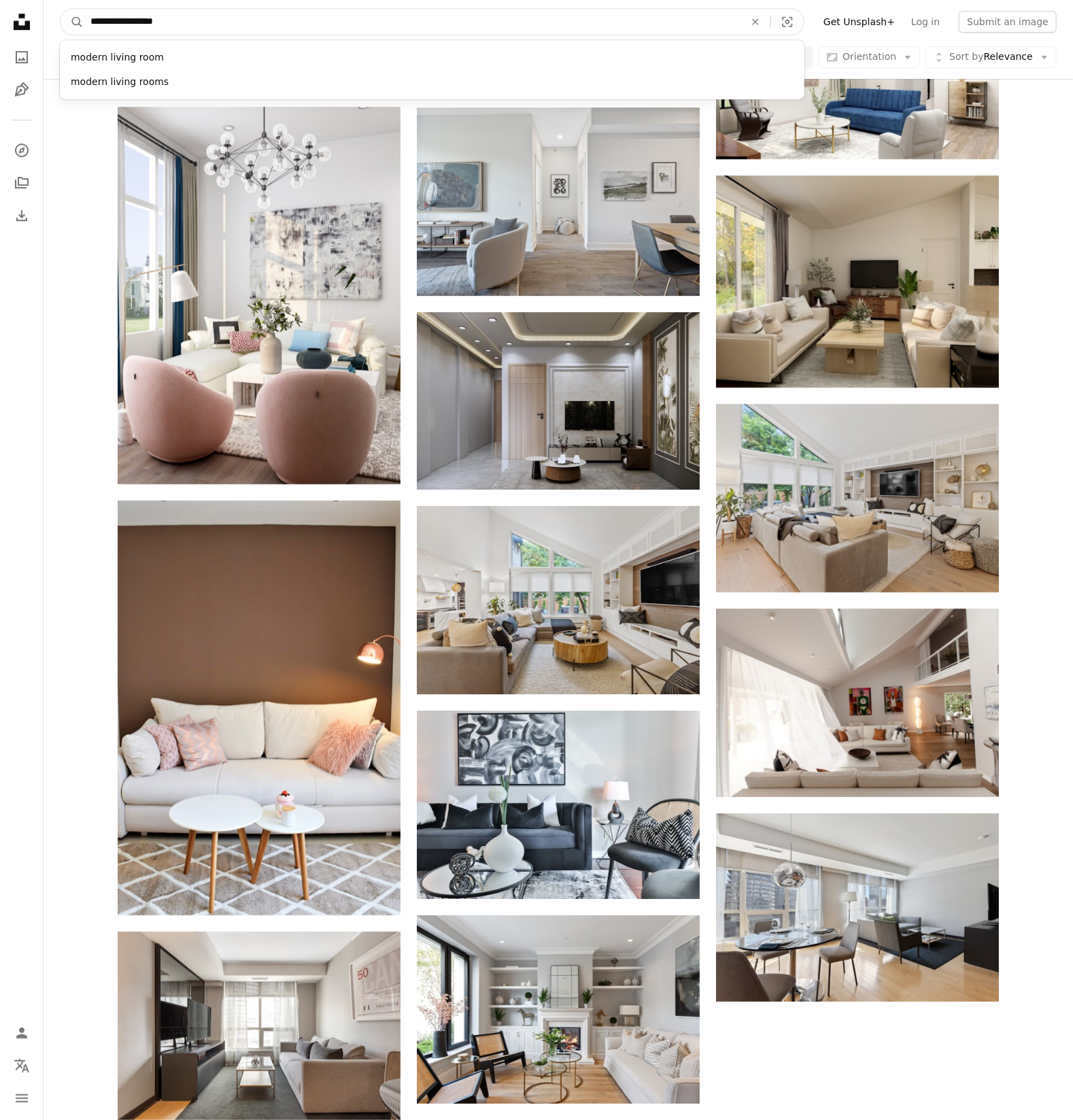
click button "A magnifying glass" at bounding box center [71, 22] width 23 height 26
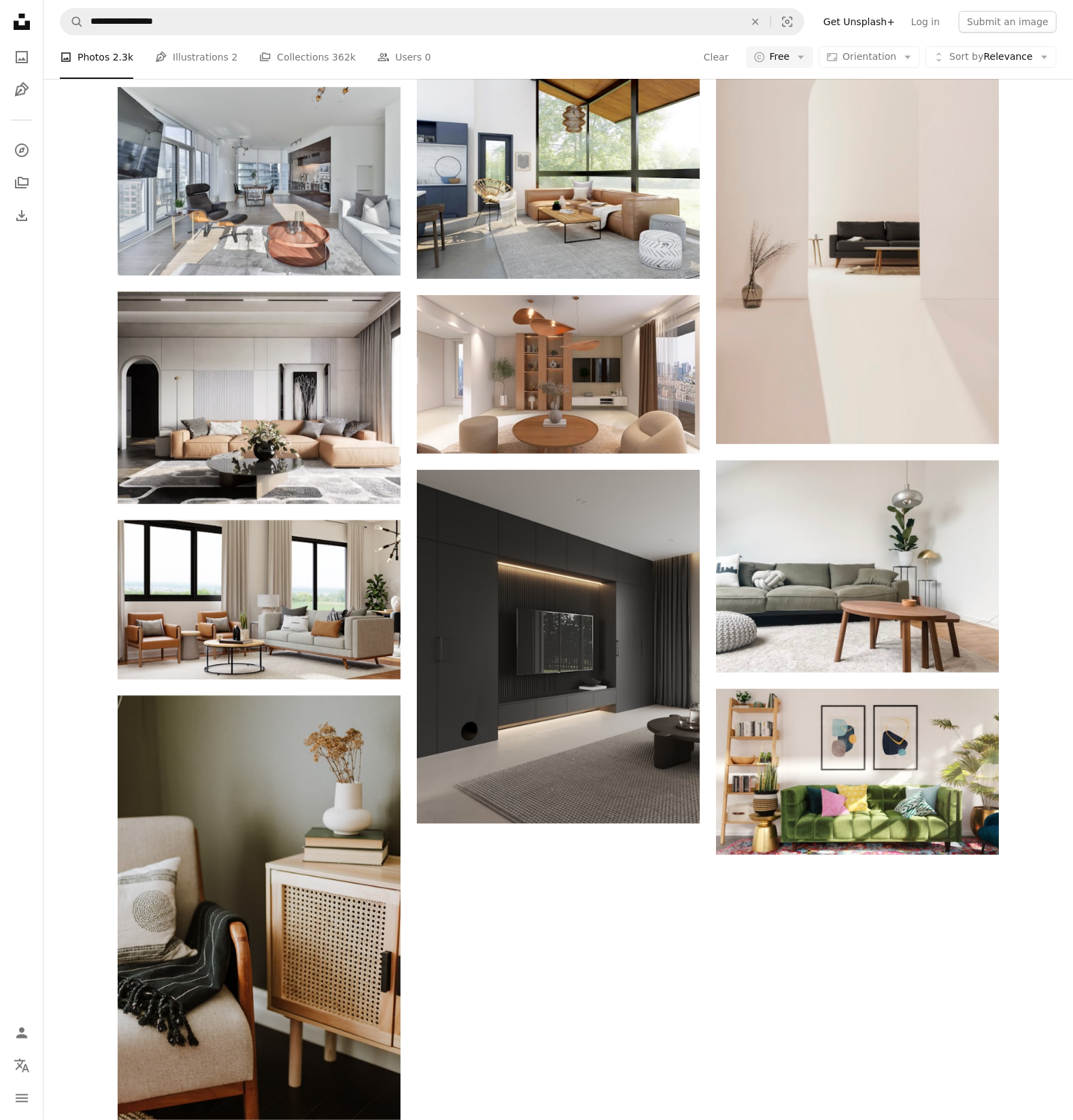
scroll to position [265, 0]
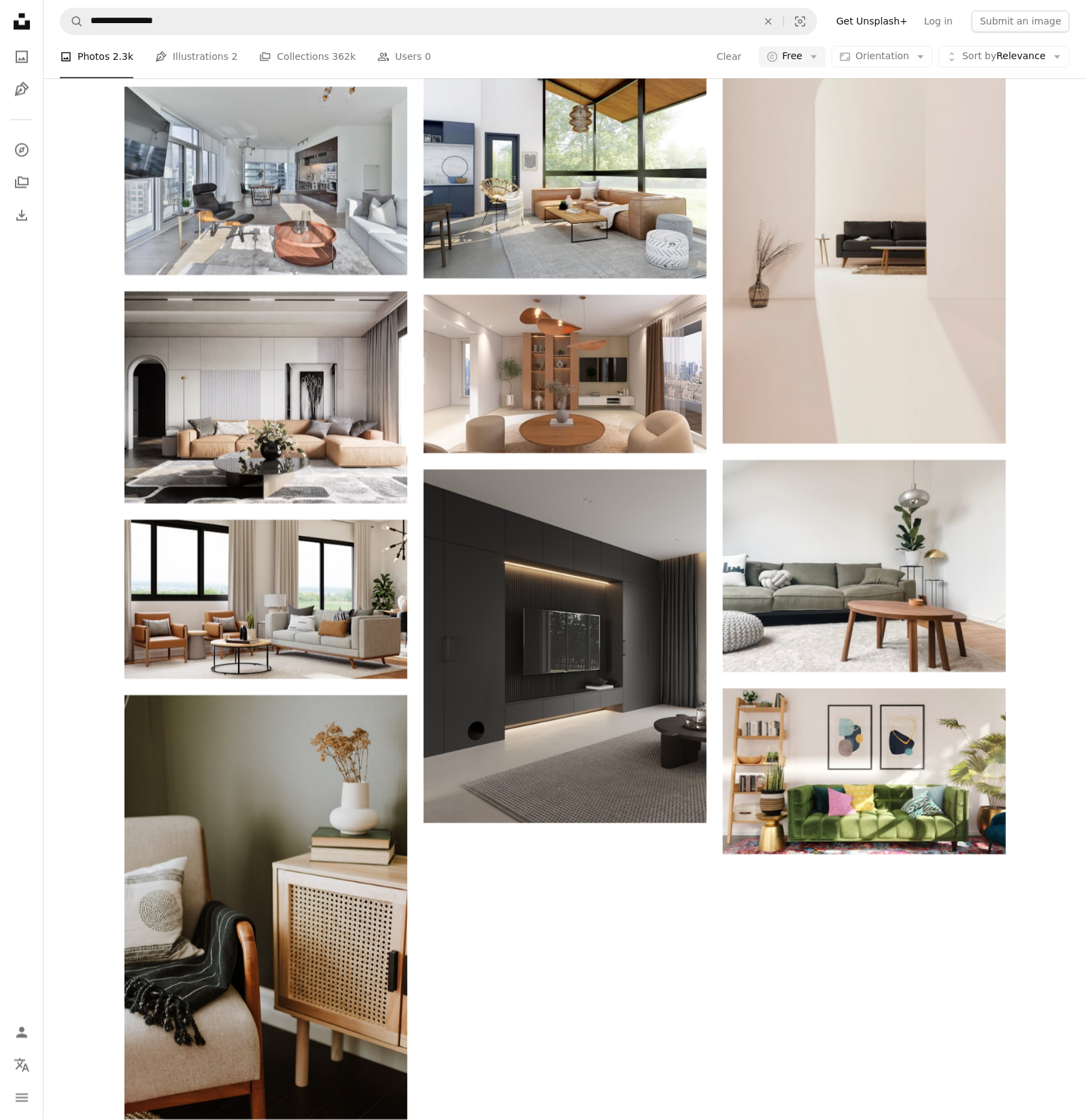
scroll to position [694, 0]
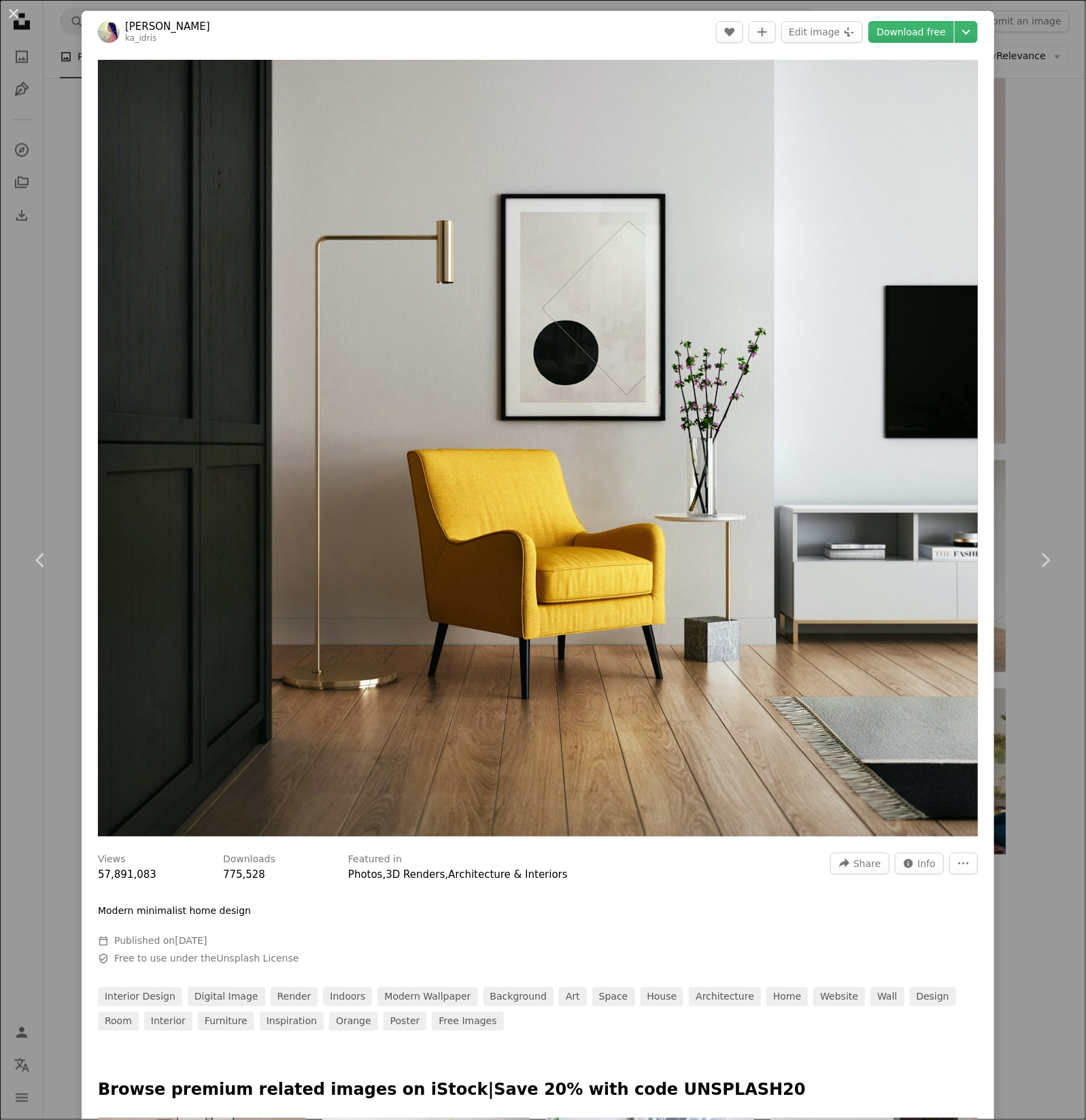
click at [1014, 40] on div "An X shape Chevron left Chevron right [PERSON_NAME] A heart A plus sign Edit im…" at bounding box center [543, 560] width 1086 height 1120
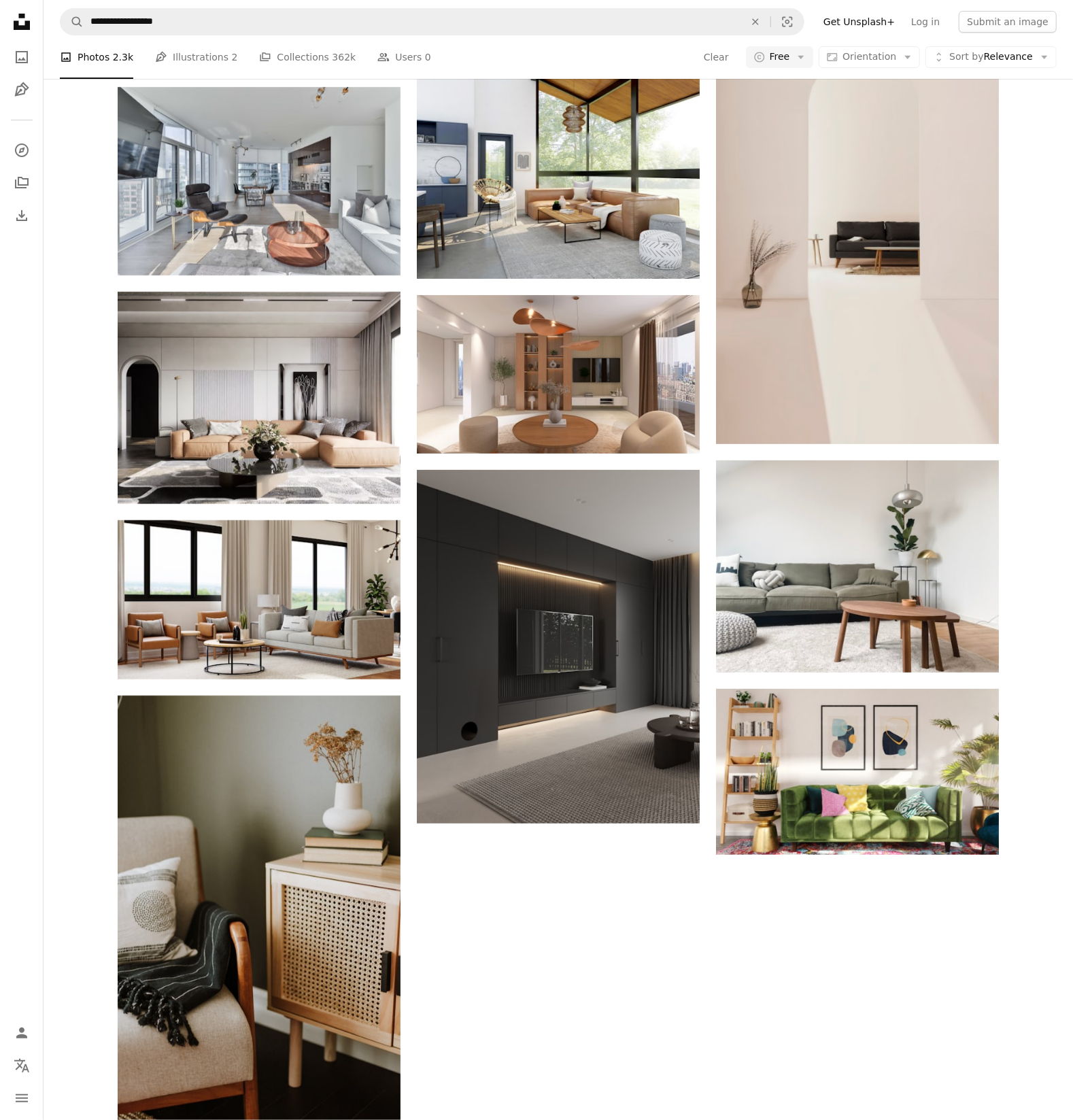
scroll to position [836, 0]
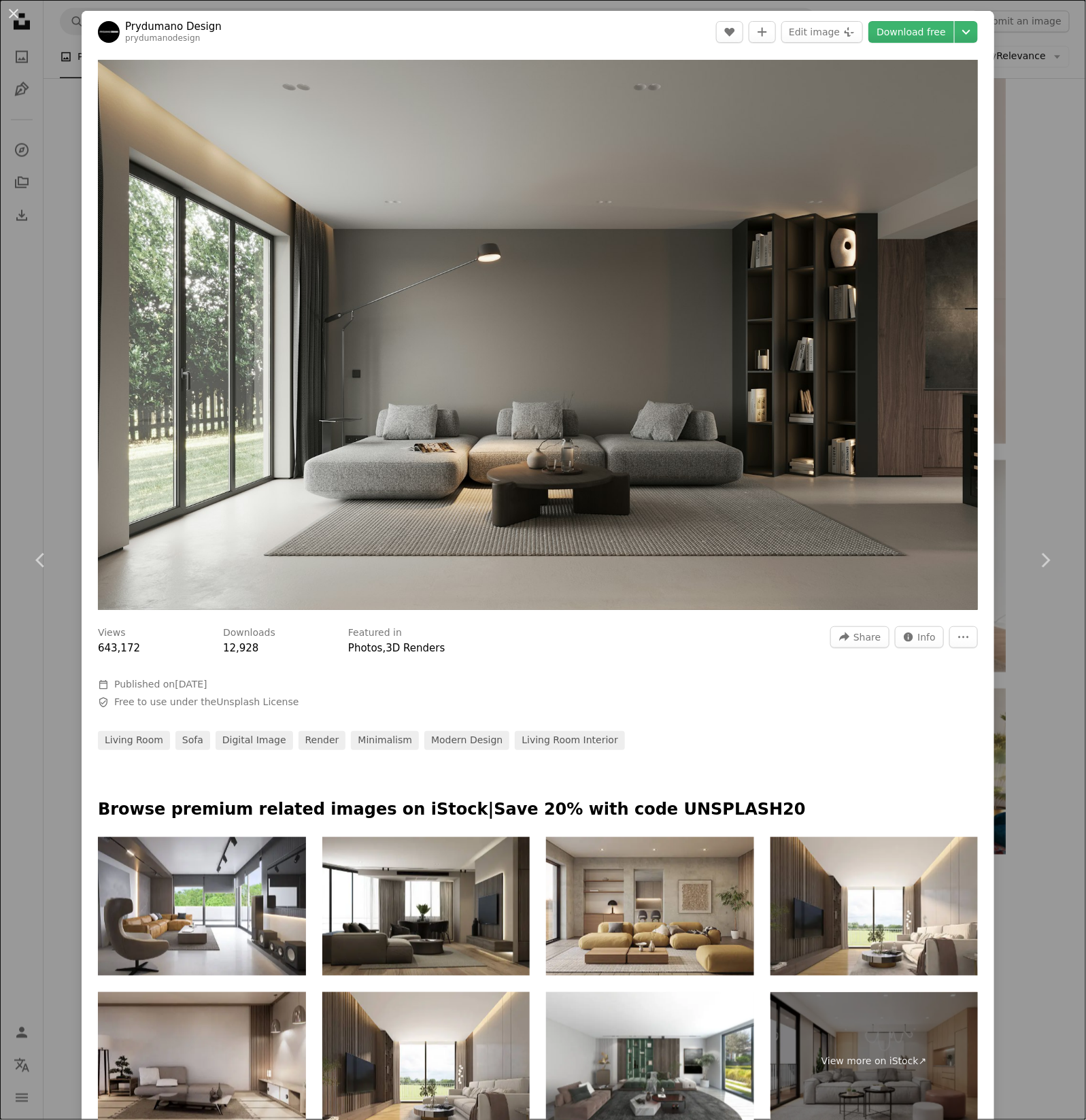
click at [1026, 261] on div "An X shape Chevron left Chevron right Prydumano Design prydumanodesign A heart …" at bounding box center [543, 560] width 1086 height 1120
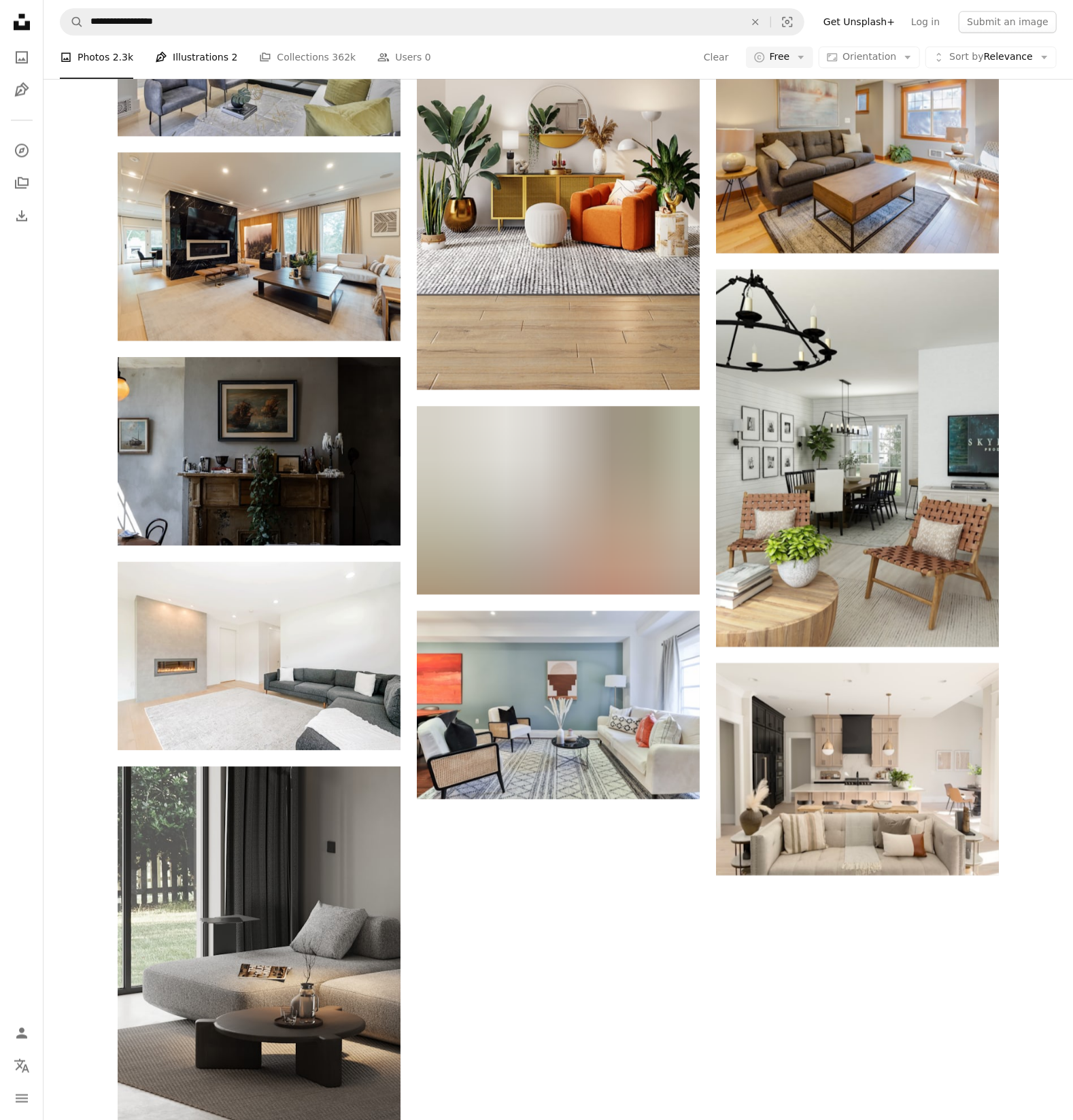
scroll to position [1856, 0]
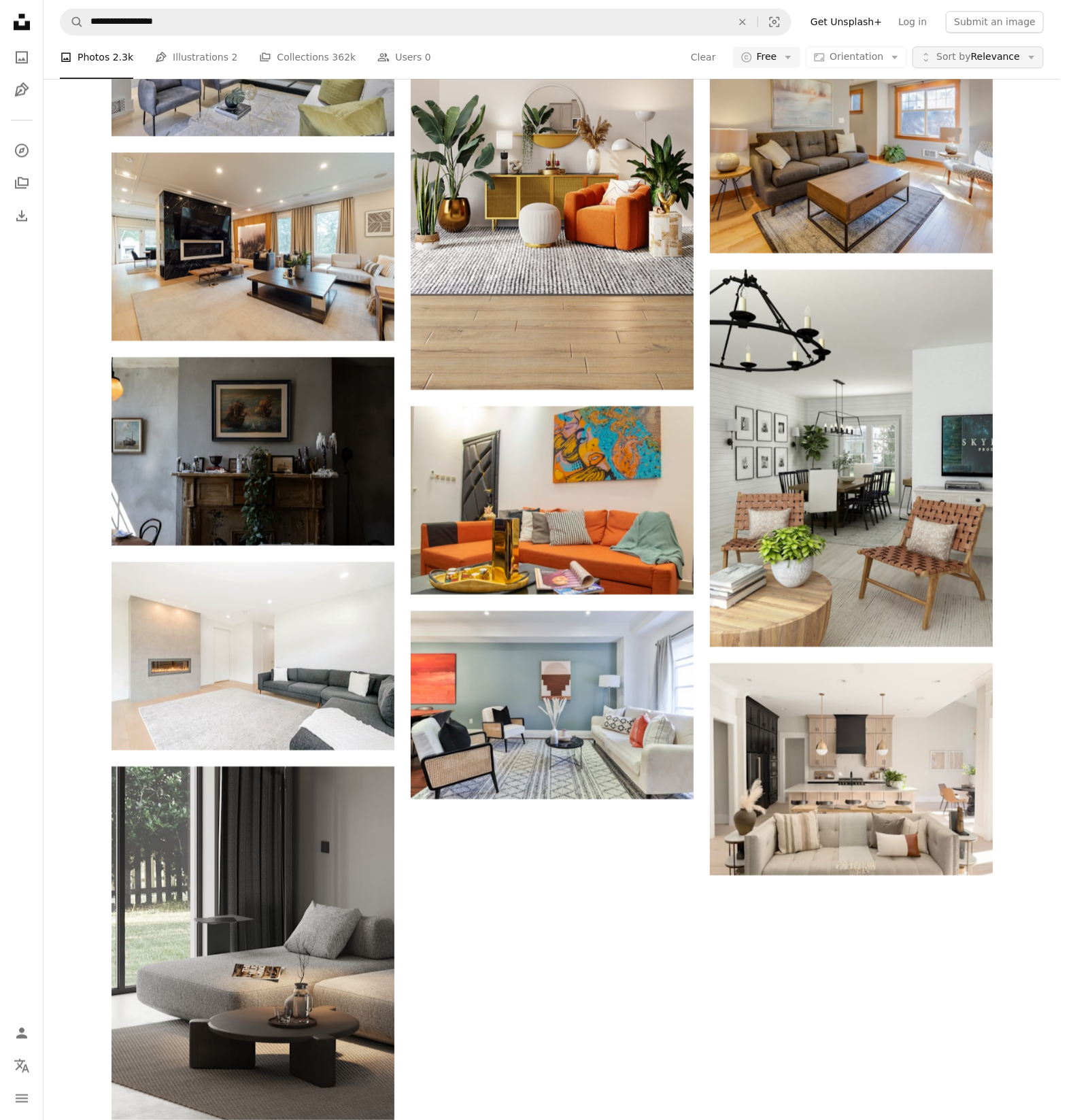
click at [1013, 56] on span "Sort by Relevance" at bounding box center [977, 57] width 84 height 13
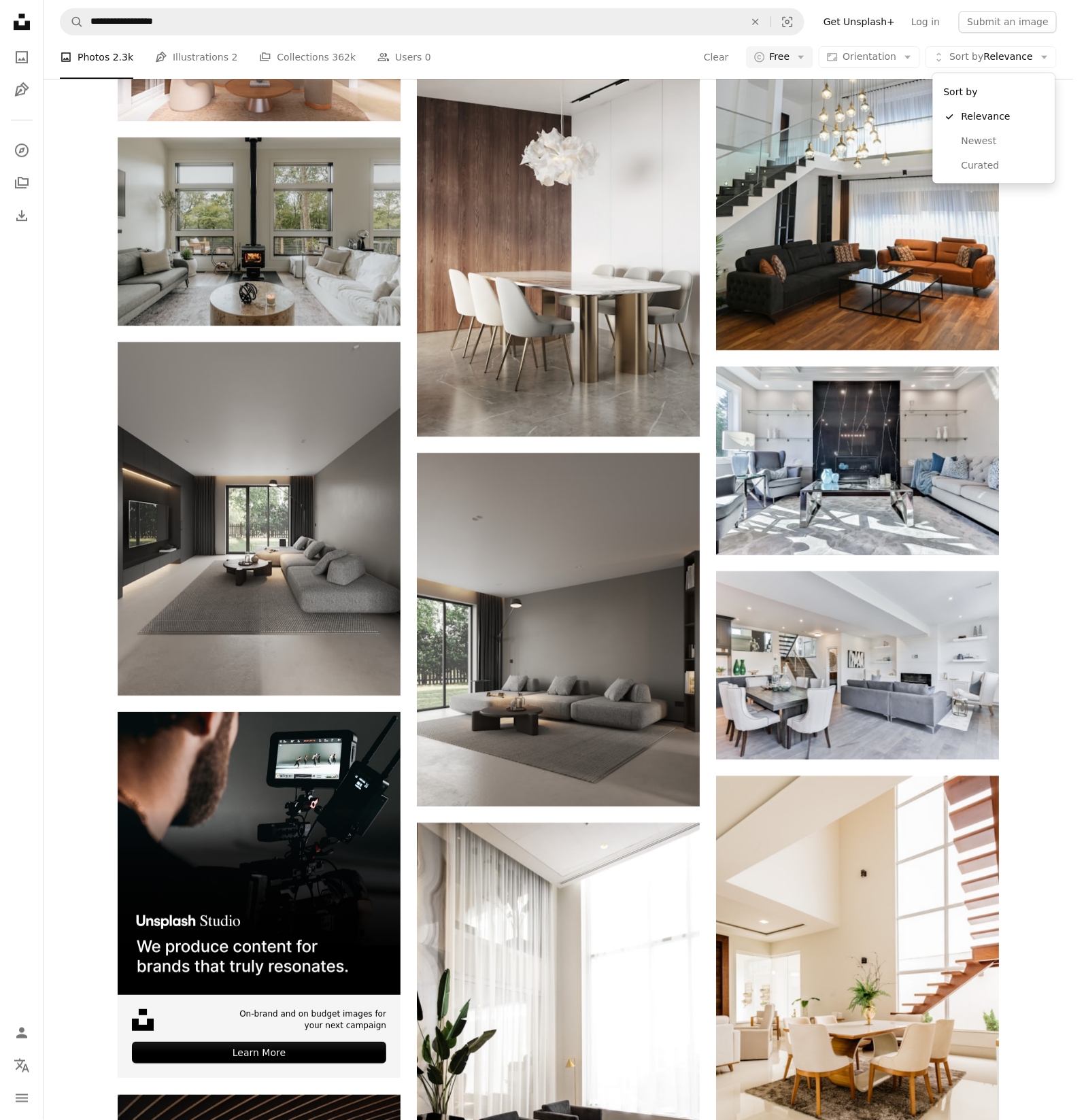
click at [879, 55] on body "**********" at bounding box center [536, 560] width 1073 height 1120
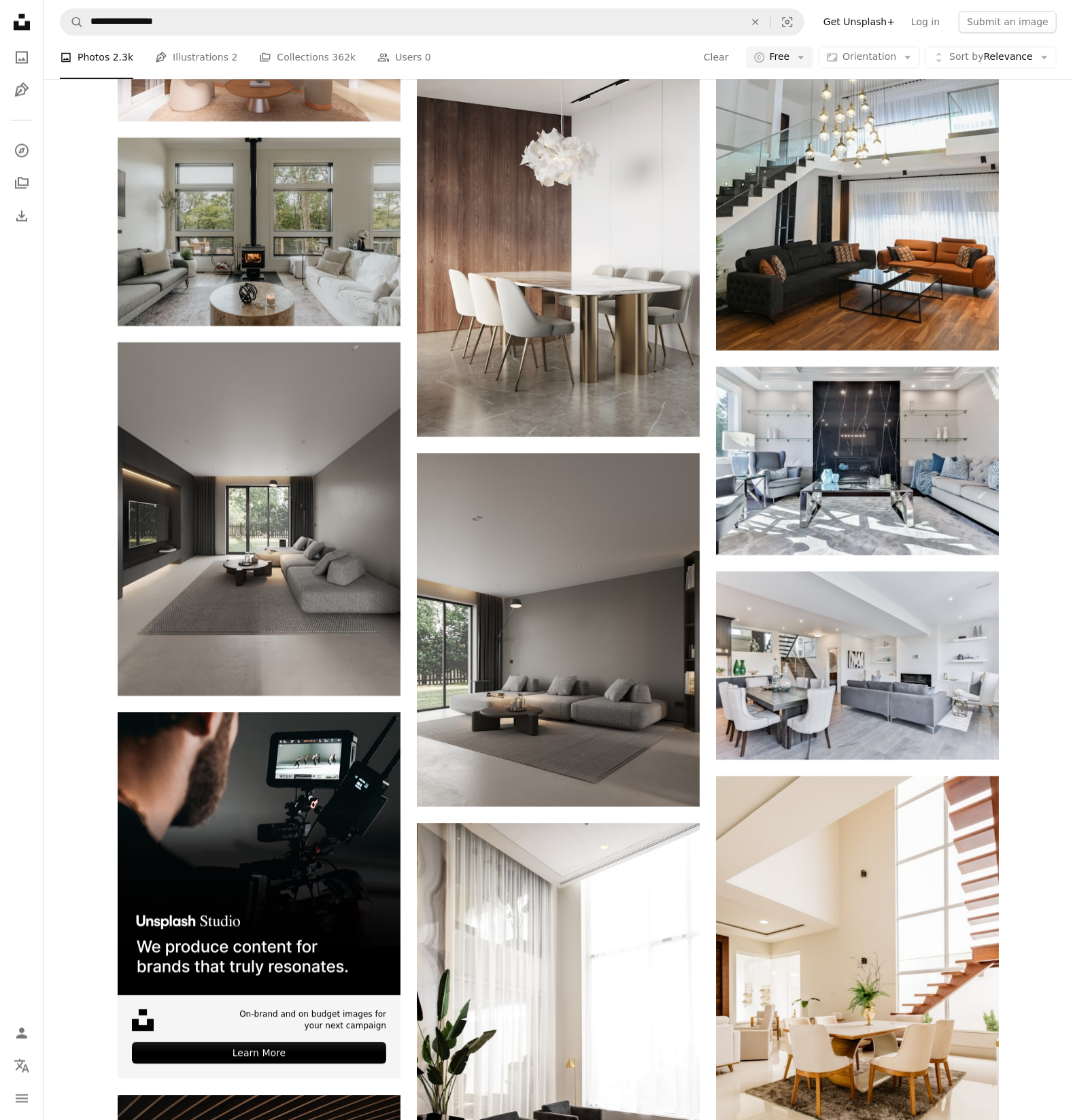
click at [879, 55] on span "Orientation" at bounding box center [868, 56] width 54 height 11
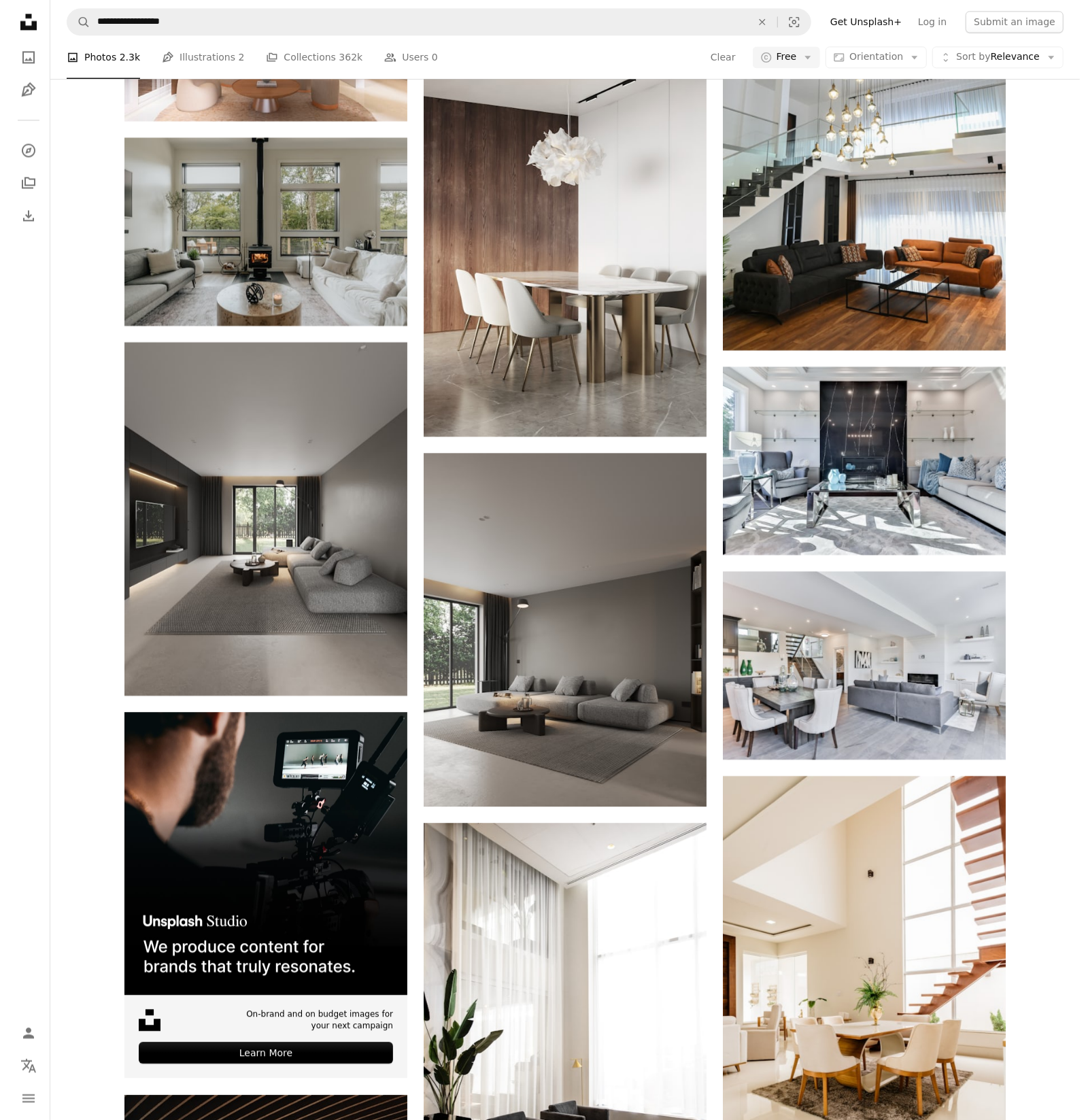
scroll to position [0, 0]
